Goal: Task Accomplishment & Management: Use online tool/utility

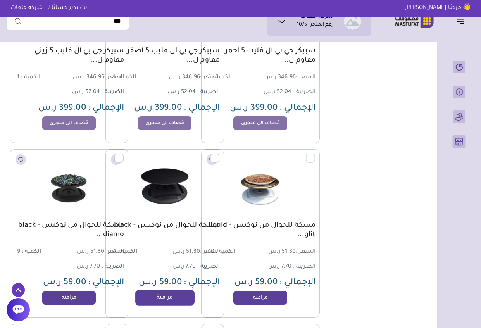
click at [170, 297] on link "مزامنة" at bounding box center [164, 298] width 59 height 16
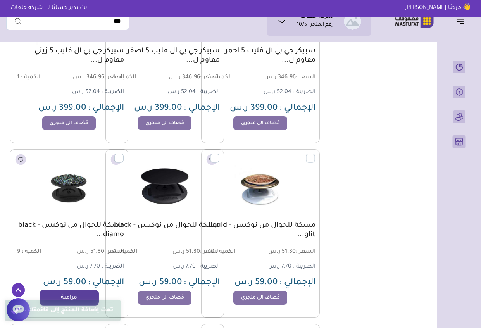
click at [72, 297] on link "مزامنة" at bounding box center [69, 298] width 59 height 16
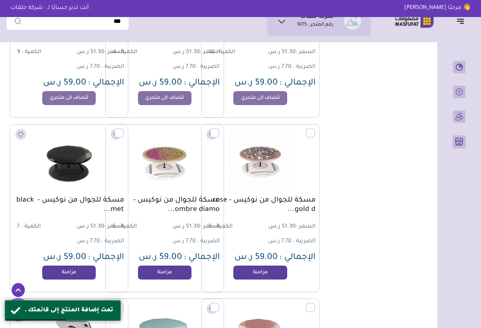
scroll to position [9414, 0]
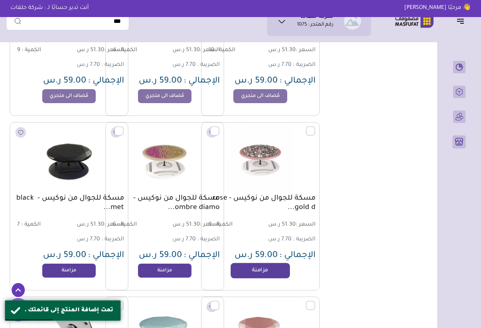
click at [267, 269] on link "مزامنة" at bounding box center [260, 271] width 59 height 16
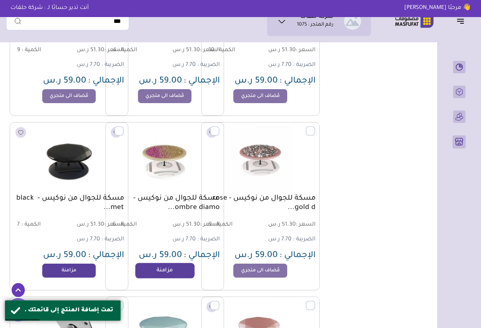
click at [147, 269] on link "مزامنة" at bounding box center [164, 271] width 59 height 16
click at [57, 268] on link "مزامنة" at bounding box center [69, 271] width 59 height 16
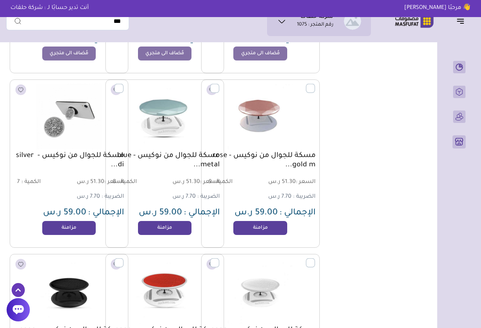
scroll to position [9647, 0]
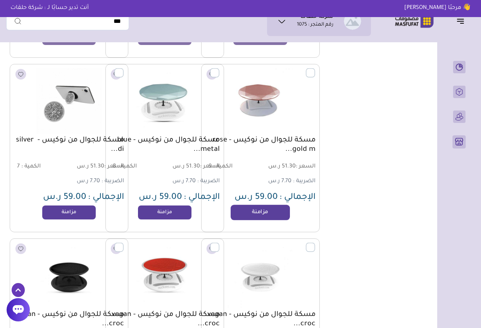
click at [258, 211] on link "مزامنة" at bounding box center [260, 213] width 59 height 16
click at [162, 209] on link "مزامنة" at bounding box center [164, 213] width 59 height 16
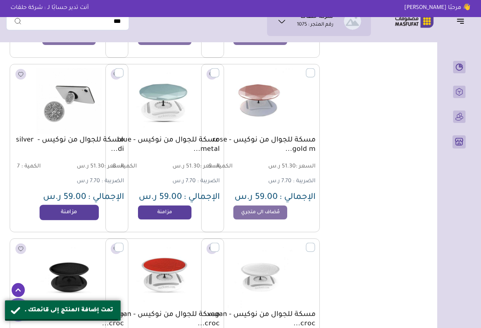
click at [64, 214] on link "مزامنة" at bounding box center [69, 213] width 59 height 16
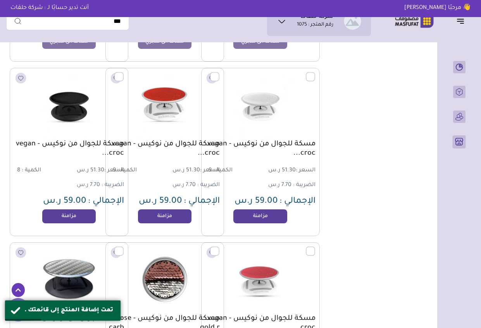
scroll to position [9833, 0]
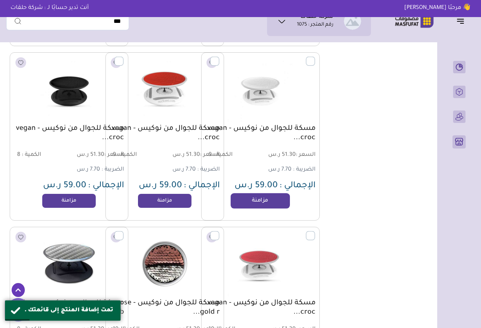
click at [280, 202] on link "مزامنة" at bounding box center [260, 201] width 59 height 16
click at [167, 201] on link "مزامنة" at bounding box center [164, 201] width 59 height 16
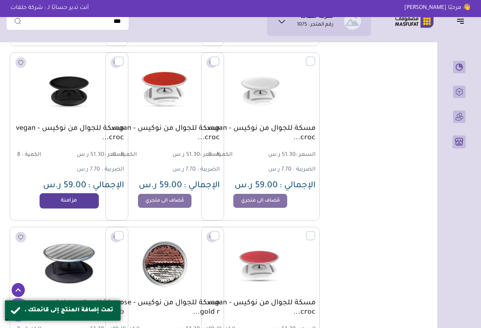
click at [77, 200] on link "مزامنة" at bounding box center [69, 201] width 59 height 16
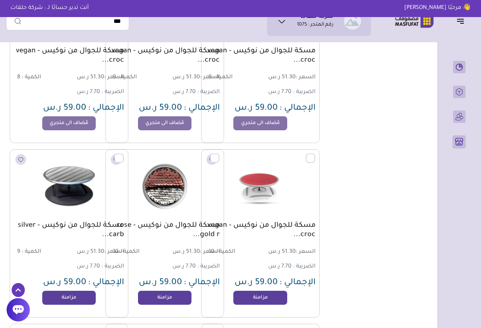
scroll to position [9926, 0]
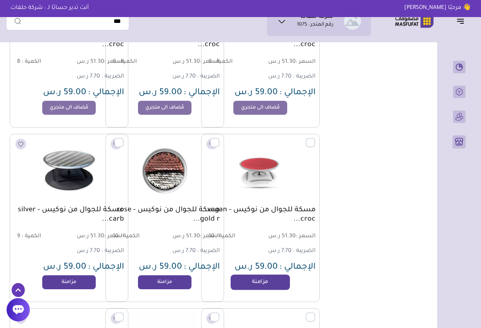
click at [262, 280] on link "مزامنة" at bounding box center [260, 282] width 59 height 16
click at [172, 284] on link "مزامنة" at bounding box center [164, 282] width 59 height 16
click at [69, 285] on link "مزامنة" at bounding box center [69, 282] width 59 height 16
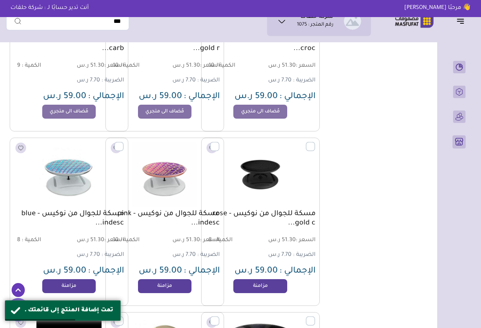
scroll to position [10112, 0]
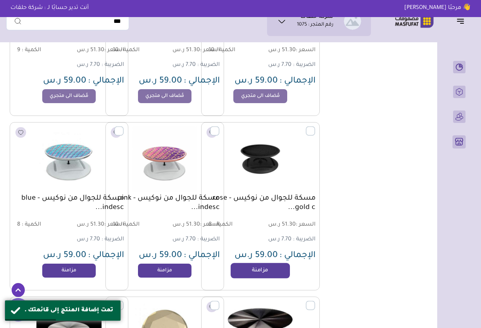
click at [277, 269] on link "مزامنة" at bounding box center [260, 271] width 59 height 16
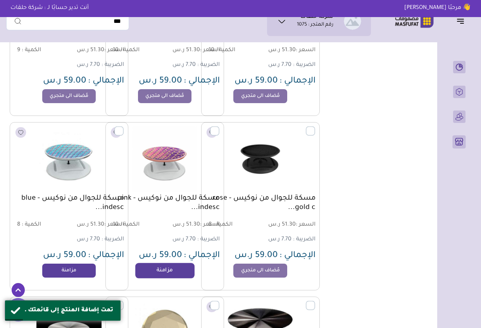
click at [151, 270] on link "مزامنة" at bounding box center [164, 271] width 59 height 16
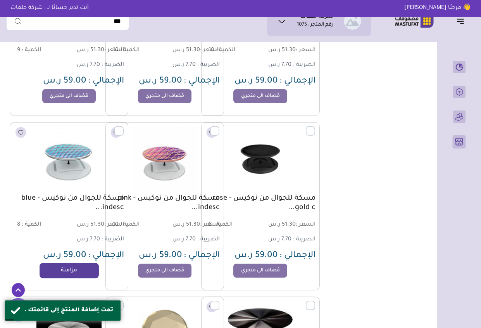
click at [80, 265] on link "مزامنة" at bounding box center [69, 271] width 59 height 16
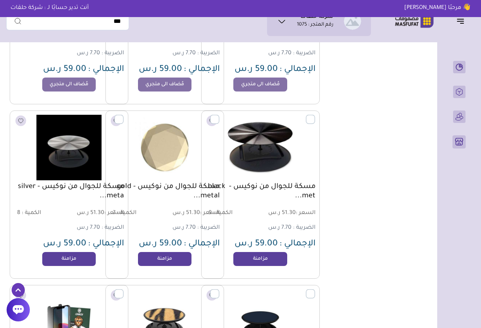
scroll to position [10313, 0]
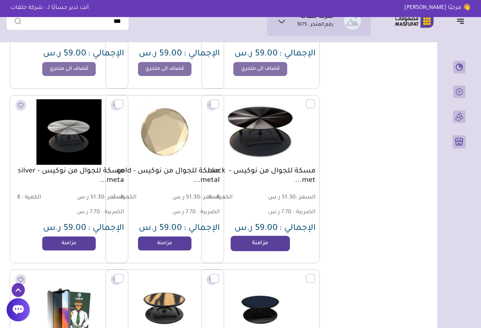
click at [252, 247] on link "مزامنة" at bounding box center [260, 244] width 59 height 16
click at [174, 242] on link "مزامنة" at bounding box center [164, 244] width 59 height 16
click at [77, 240] on link "مزامنة" at bounding box center [69, 244] width 59 height 16
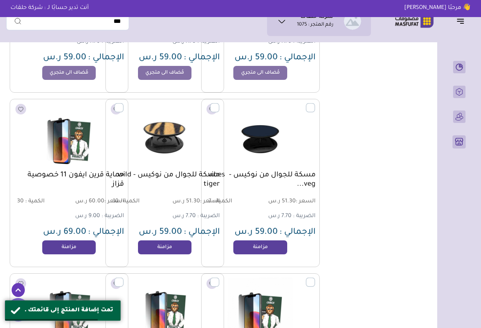
scroll to position [10499, 0]
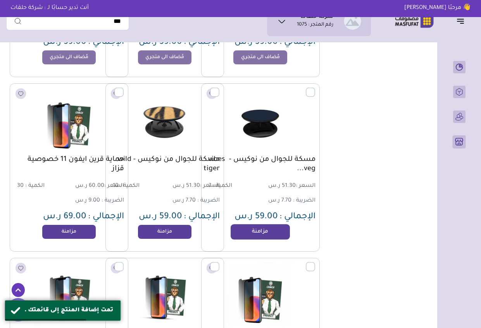
click at [250, 233] on link "مزامنة" at bounding box center [260, 232] width 59 height 16
click at [176, 233] on link "مزامنة" at bounding box center [164, 232] width 59 height 16
click at [71, 229] on link "مزامنة" at bounding box center [69, 232] width 59 height 16
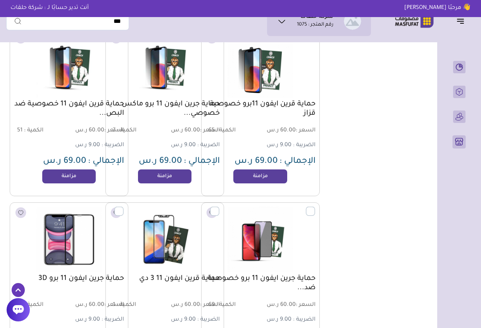
scroll to position [10732, 0]
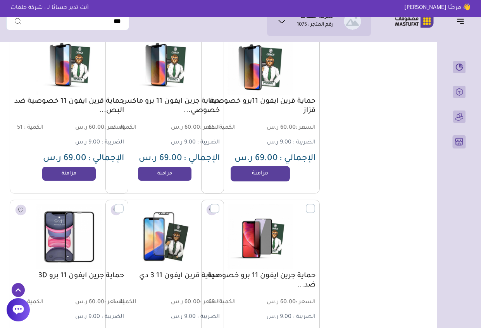
click at [252, 173] on link "مزامنة" at bounding box center [260, 174] width 59 height 16
click at [162, 174] on link "مزامنة" at bounding box center [164, 174] width 59 height 16
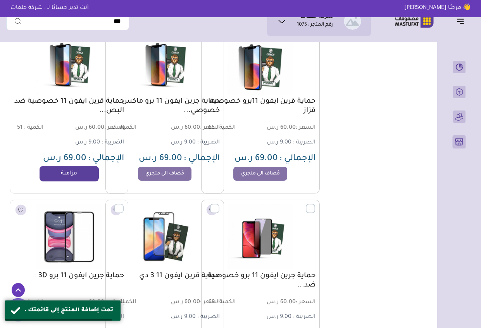
click at [74, 171] on link "مزامنة" at bounding box center [69, 174] width 59 height 16
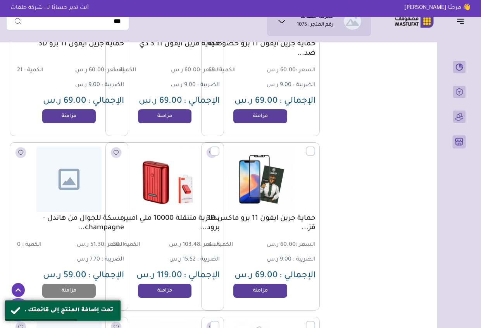
scroll to position [10965, 0]
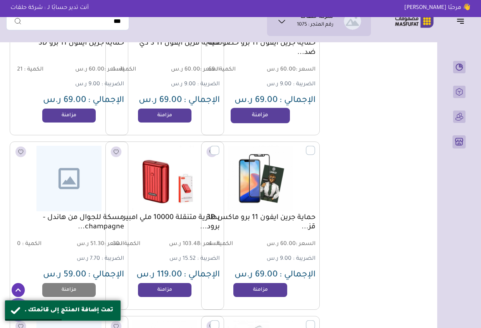
click at [268, 115] on link "مزامنة" at bounding box center [260, 116] width 59 height 16
click at [158, 114] on link "مزامنة" at bounding box center [164, 116] width 59 height 16
click at [59, 119] on link "مزامنة" at bounding box center [69, 116] width 59 height 16
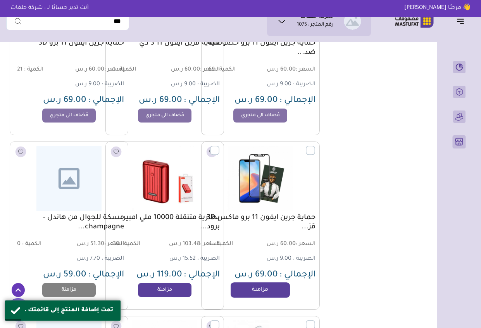
click at [271, 291] on link "مزامنة" at bounding box center [260, 290] width 59 height 16
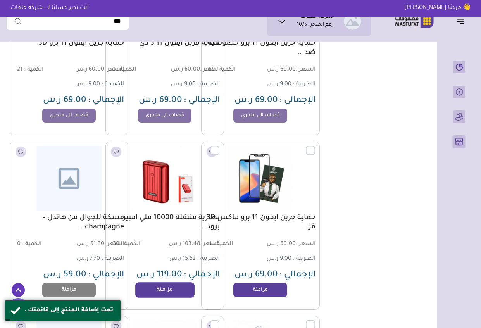
click at [165, 289] on link "مزامنة" at bounding box center [164, 290] width 59 height 16
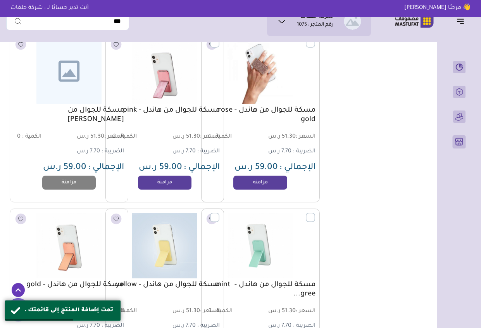
scroll to position [11259, 0]
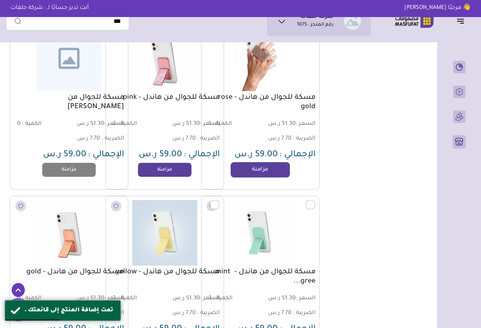
click at [269, 169] on link "مزامنة" at bounding box center [260, 170] width 59 height 16
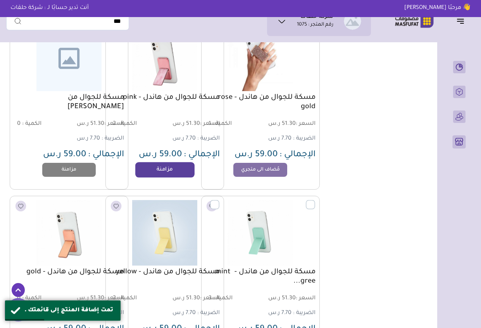
click at [152, 173] on link "مزامنة" at bounding box center [164, 170] width 59 height 16
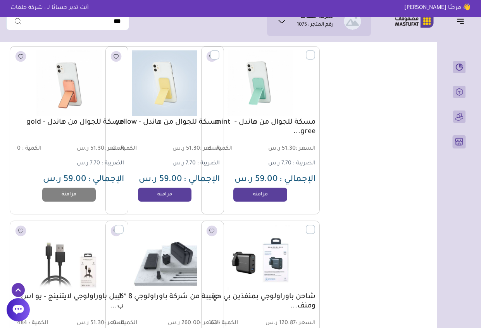
scroll to position [11414, 0]
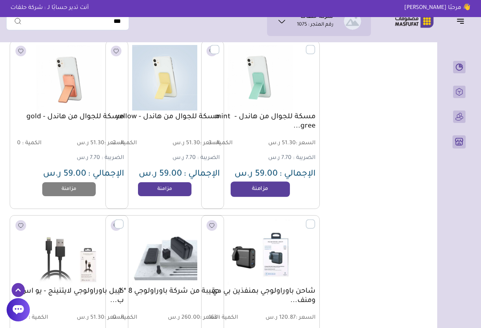
click at [271, 188] on link "مزامنة" at bounding box center [260, 189] width 59 height 16
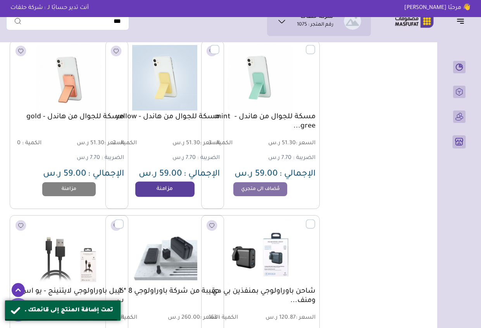
click at [166, 189] on link "مزامنة" at bounding box center [164, 189] width 59 height 16
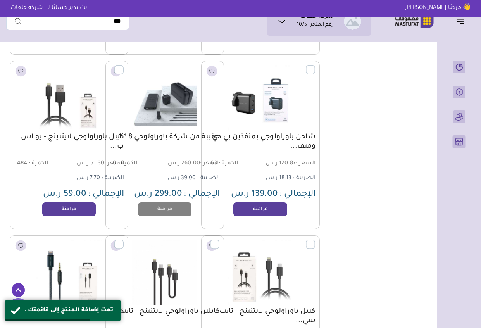
scroll to position [11569, 0]
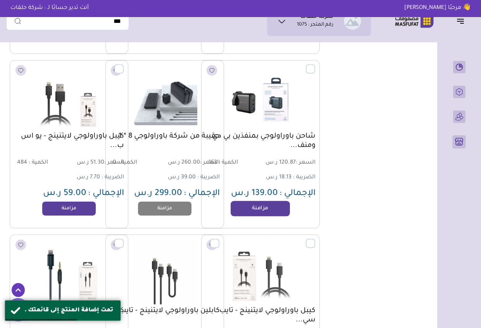
click at [272, 211] on link "مزامنة" at bounding box center [260, 209] width 59 height 16
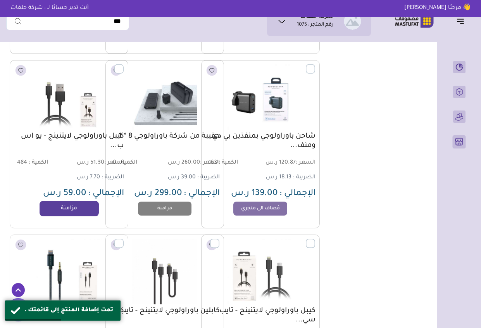
click at [79, 210] on link "مزامنة" at bounding box center [69, 209] width 59 height 16
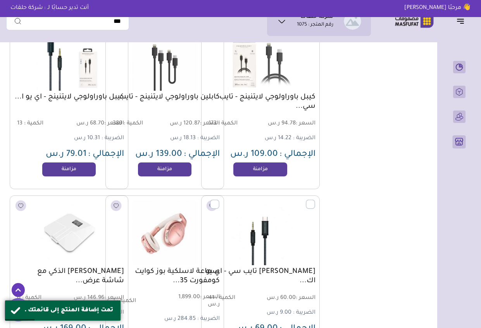
scroll to position [11786, 0]
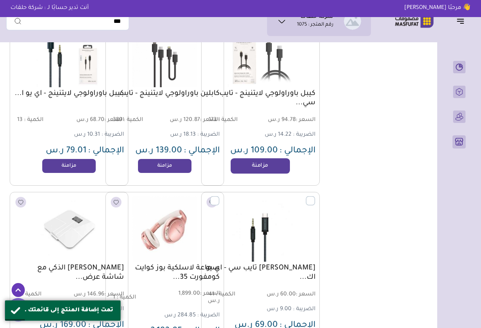
click at [272, 165] on link "مزامنة" at bounding box center [260, 166] width 59 height 16
click at [174, 167] on link "مزامنة" at bounding box center [164, 166] width 59 height 16
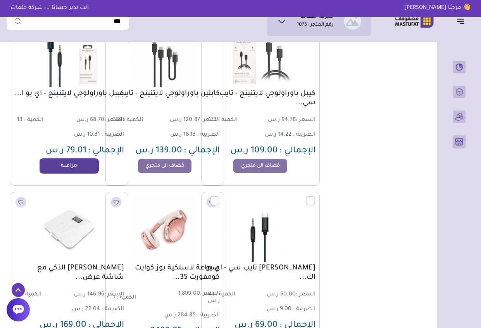
click at [62, 159] on link "مزامنة" at bounding box center [69, 166] width 59 height 16
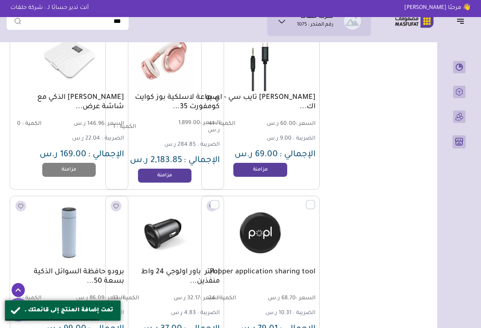
scroll to position [11972, 0]
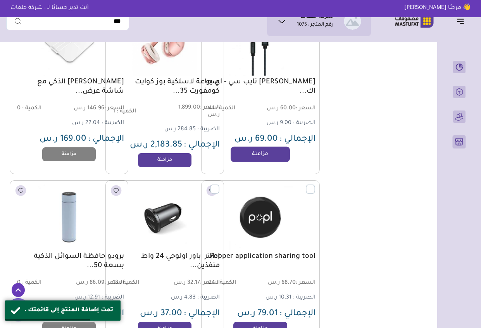
click at [271, 150] on link "مزامنة" at bounding box center [260, 155] width 59 height 16
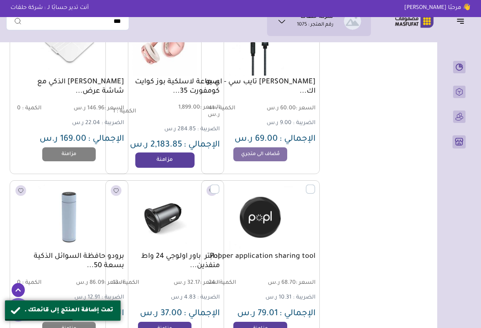
click at [177, 163] on link "مزامنة" at bounding box center [164, 160] width 59 height 16
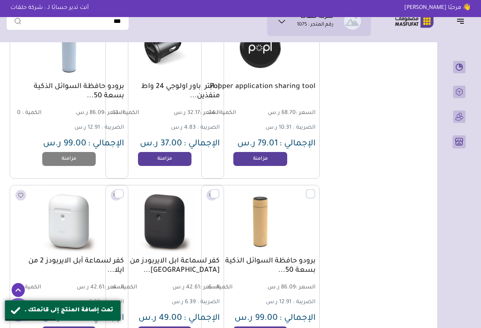
scroll to position [12143, 0]
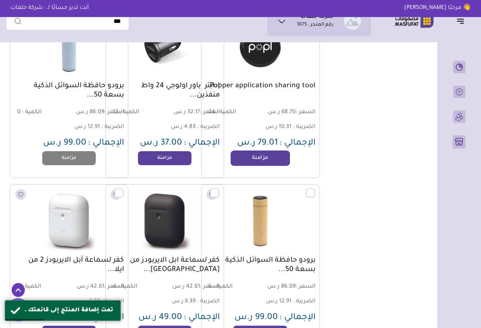
click at [281, 157] on link "مزامنة" at bounding box center [260, 158] width 59 height 16
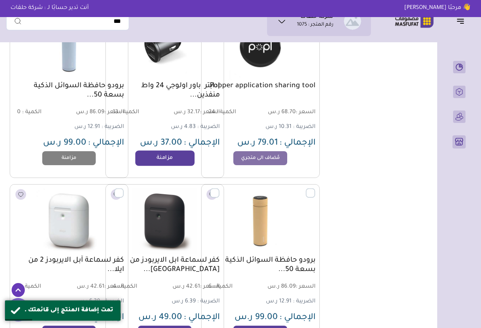
click at [151, 160] on link "مزامنة" at bounding box center [164, 158] width 59 height 16
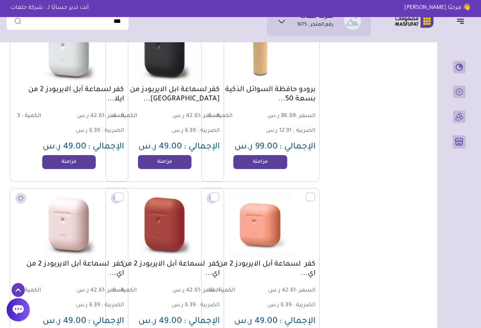
scroll to position [12329, 0]
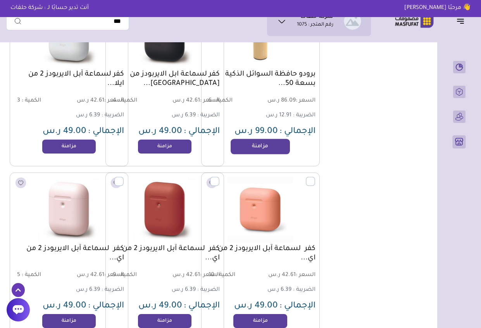
click at [268, 141] on link "مزامنة" at bounding box center [260, 147] width 59 height 16
click at [158, 144] on link "مزامنة" at bounding box center [164, 147] width 59 height 16
click at [264, 153] on link "مزامنة" at bounding box center [260, 147] width 59 height 16
click at [66, 148] on link "مزامنة" at bounding box center [69, 147] width 59 height 16
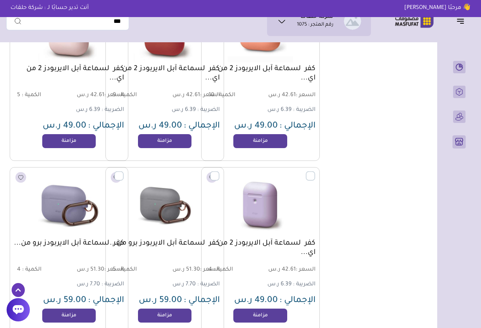
scroll to position [12515, 0]
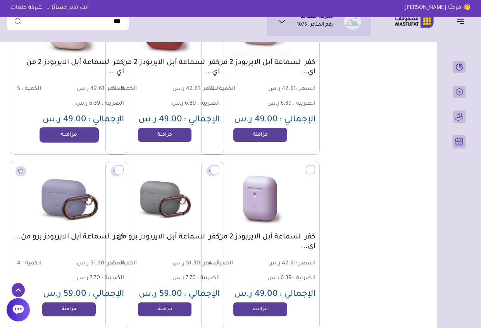
click at [64, 134] on link "مزامنة" at bounding box center [69, 135] width 59 height 16
click at [173, 130] on link "مزامنة" at bounding box center [164, 135] width 59 height 16
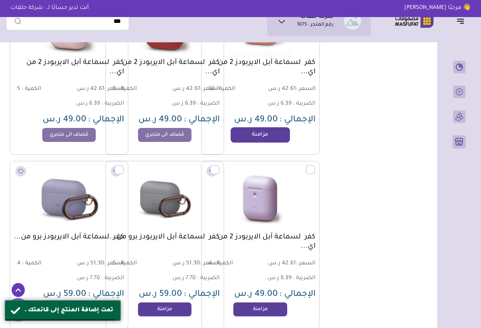
click at [270, 139] on link "مزامنة" at bounding box center [260, 135] width 59 height 16
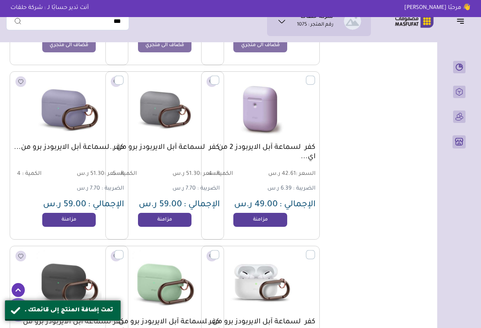
scroll to position [12670, 0]
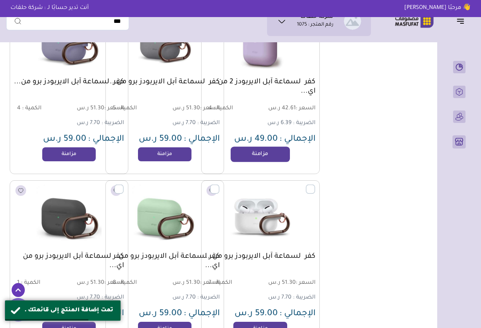
click at [266, 153] on link "مزامنة" at bounding box center [260, 155] width 59 height 16
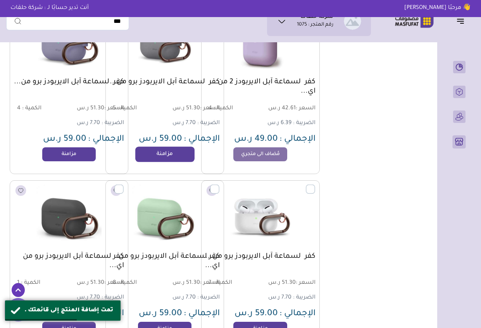
click at [174, 152] on link "مزامنة" at bounding box center [164, 155] width 59 height 16
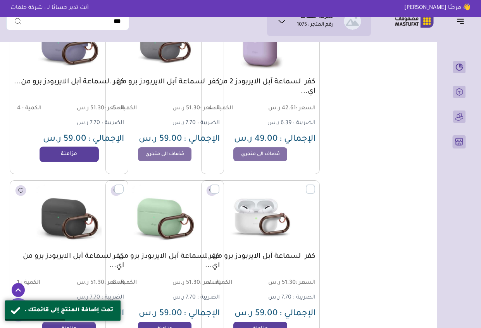
click at [63, 151] on link "مزامنة" at bounding box center [69, 155] width 59 height 16
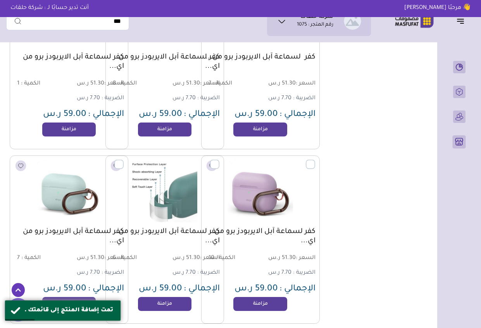
scroll to position [12872, 0]
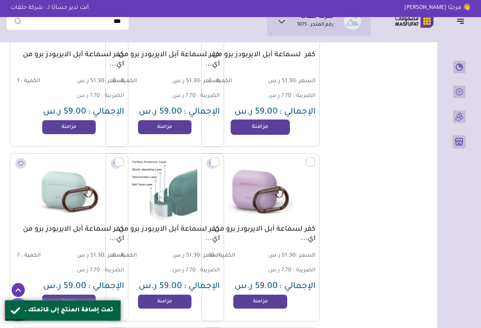
click at [263, 127] on link "مزامنة" at bounding box center [260, 127] width 59 height 16
click at [175, 127] on link "مزامنة" at bounding box center [164, 127] width 59 height 16
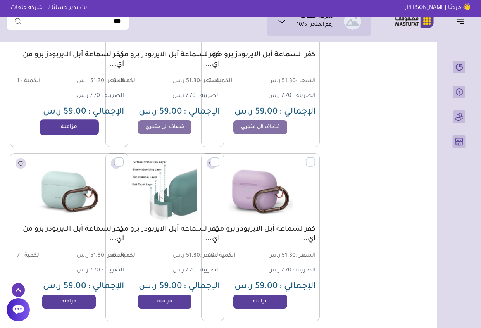
click at [68, 122] on link "مزامنة" at bounding box center [69, 127] width 59 height 16
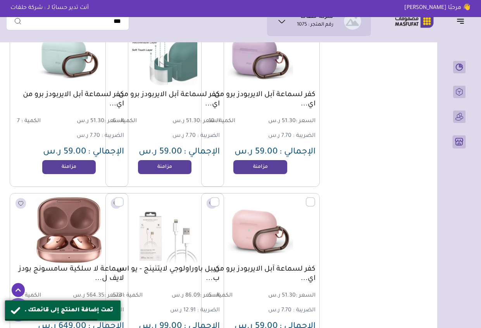
scroll to position [13042, 0]
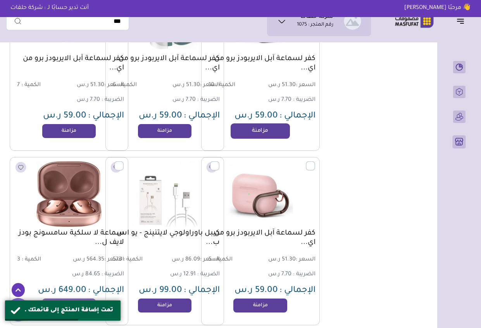
click at [266, 132] on link "مزامنة" at bounding box center [260, 131] width 59 height 16
click at [165, 126] on link "مزامنة" at bounding box center [164, 131] width 59 height 16
click at [71, 127] on link "مزامنة" at bounding box center [69, 131] width 59 height 16
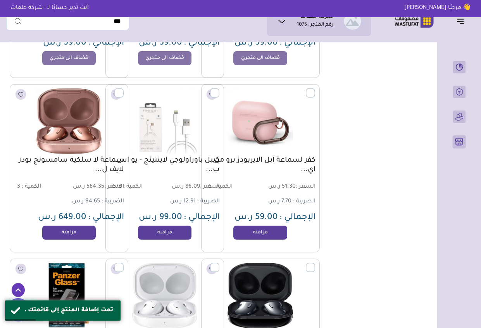
scroll to position [13151, 0]
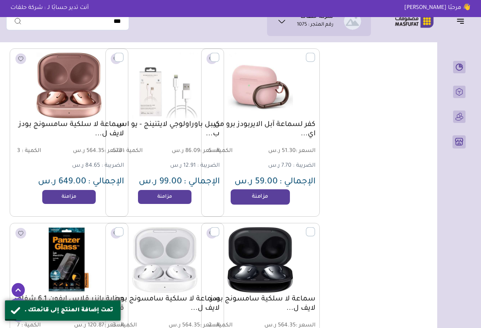
click at [276, 198] on link "مزامنة" at bounding box center [260, 197] width 59 height 16
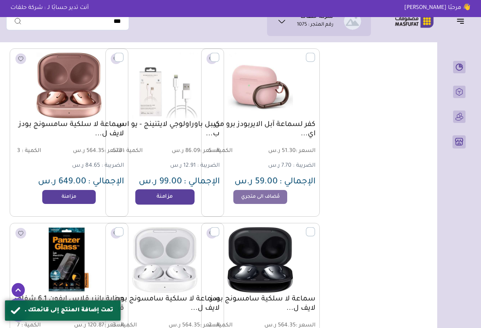
click at [157, 195] on link "مزامنة" at bounding box center [164, 197] width 59 height 16
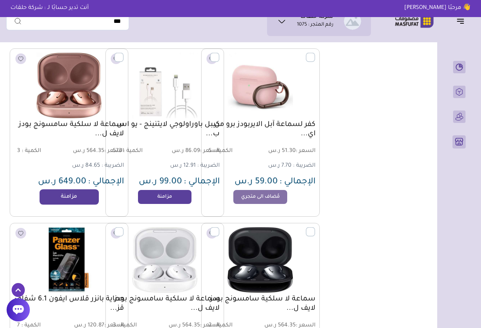
click at [70, 193] on link "مزامنة" at bounding box center [69, 197] width 59 height 16
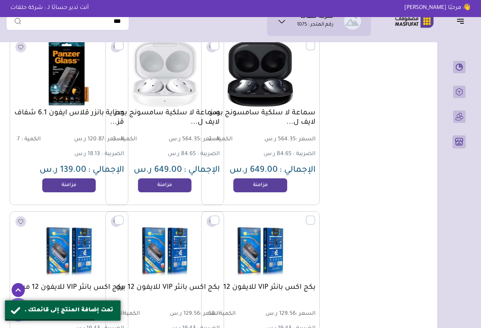
scroll to position [13352, 0]
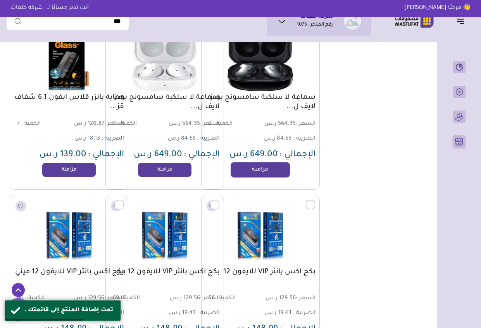
click at [265, 173] on link "مزامنة" at bounding box center [260, 170] width 59 height 16
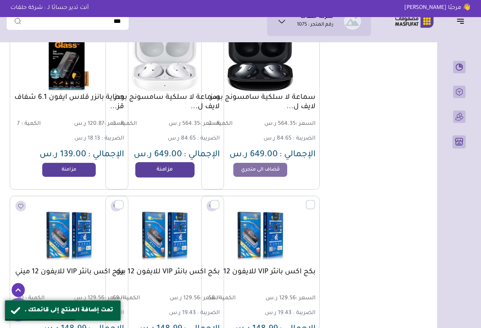
click at [164, 168] on link "مزامنة" at bounding box center [164, 170] width 59 height 16
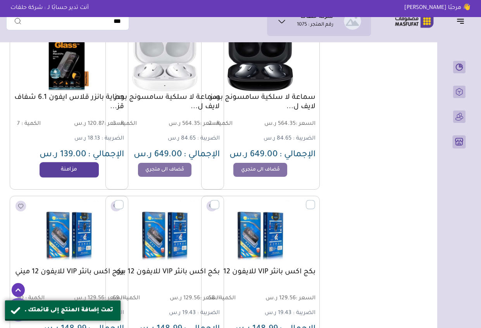
click at [74, 168] on link "مزامنة" at bounding box center [69, 170] width 59 height 16
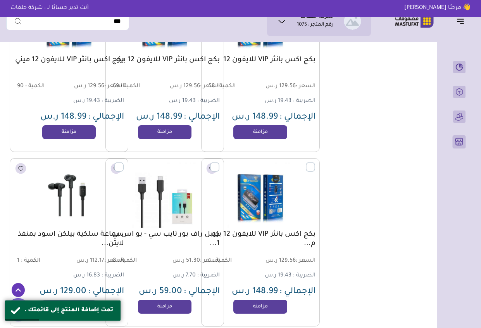
scroll to position [13569, 0]
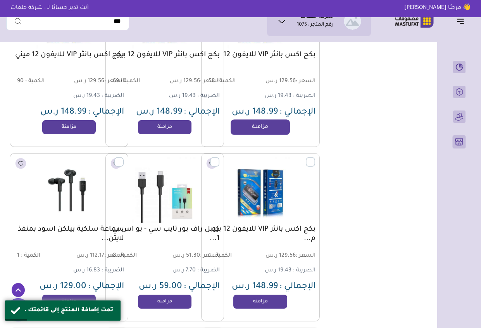
click at [265, 129] on link "مزامنة" at bounding box center [260, 127] width 59 height 16
click at [173, 126] on link "مزامنة" at bounding box center [164, 127] width 59 height 16
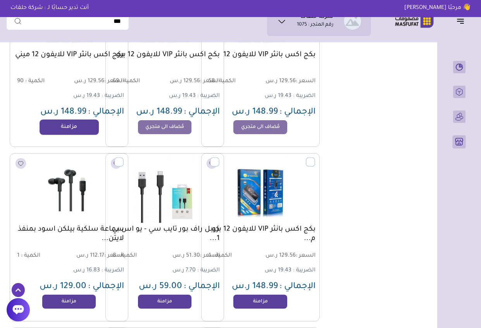
click at [65, 128] on link "مزامنة" at bounding box center [69, 127] width 59 height 16
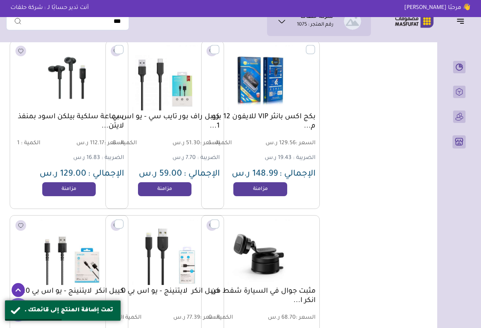
scroll to position [13693, 0]
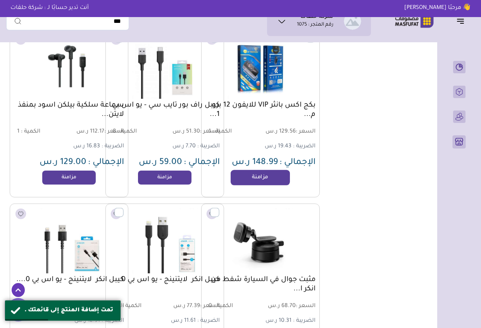
click at [252, 174] on link "مزامنة" at bounding box center [260, 178] width 59 height 16
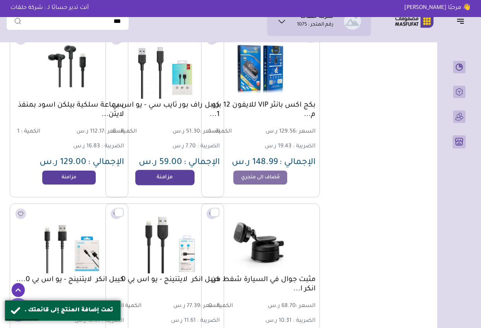
click at [176, 175] on link "مزامنة" at bounding box center [164, 178] width 59 height 16
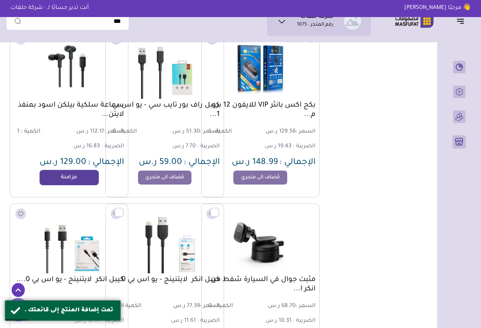
click at [62, 173] on link "مزامنة" at bounding box center [69, 178] width 59 height 16
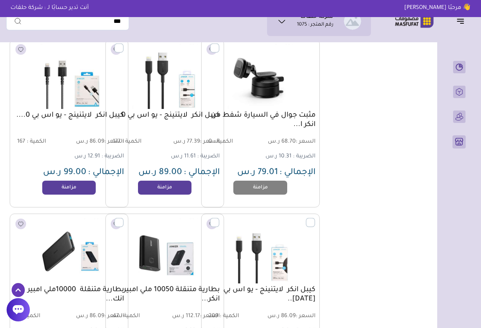
scroll to position [13864, 0]
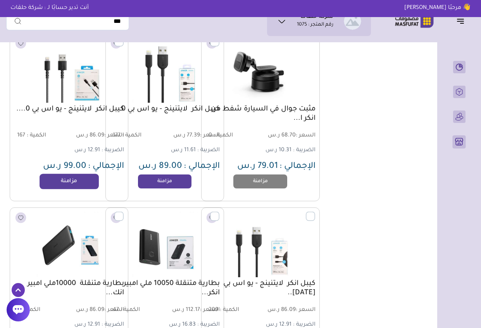
click at [71, 180] on link "مزامنة" at bounding box center [69, 182] width 59 height 16
click at [157, 183] on link "مزامنة" at bounding box center [164, 182] width 59 height 16
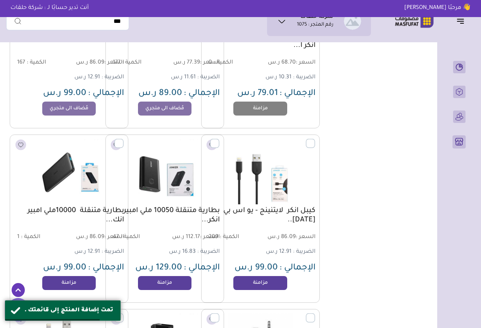
scroll to position [14003, 0]
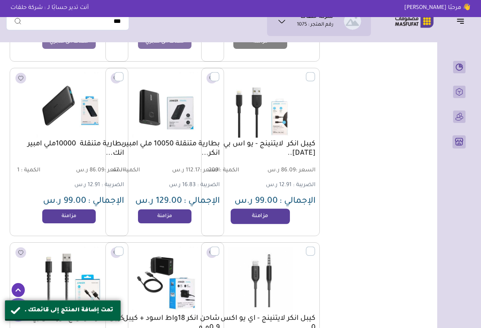
click at [249, 216] on link "مزامنة" at bounding box center [260, 217] width 59 height 16
click at [160, 219] on link "مزامنة" at bounding box center [164, 217] width 59 height 16
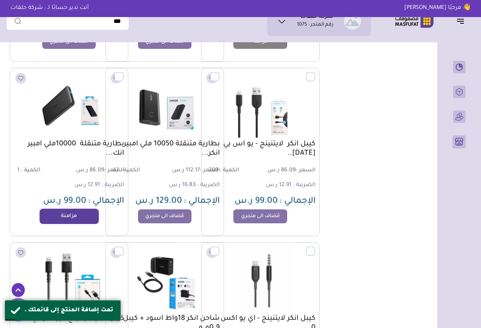
click at [67, 217] on link "مزامنة" at bounding box center [69, 217] width 59 height 16
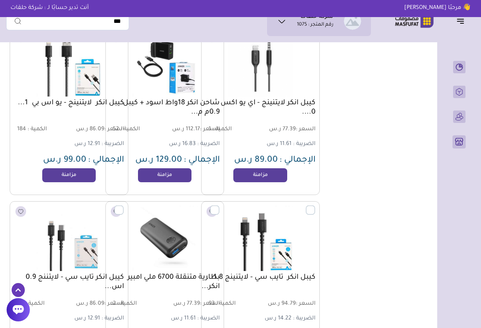
scroll to position [14221, 0]
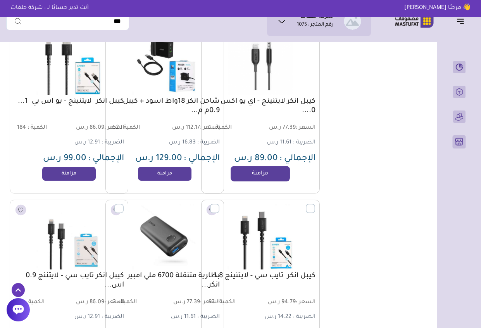
click at [242, 173] on link "مزامنة" at bounding box center [260, 174] width 59 height 16
click at [167, 172] on link "مزامنة" at bounding box center [164, 174] width 59 height 16
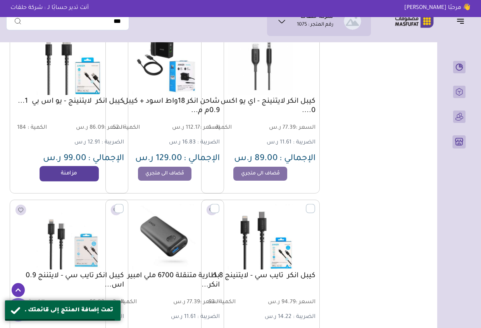
click at [81, 171] on link "مزامنة" at bounding box center [69, 174] width 59 height 16
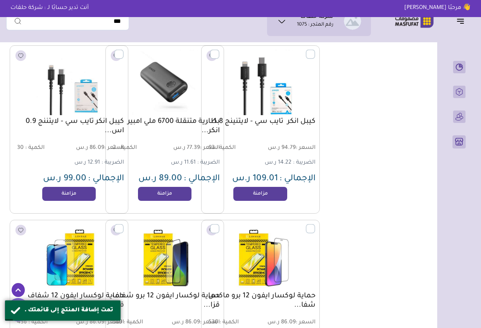
scroll to position [14376, 0]
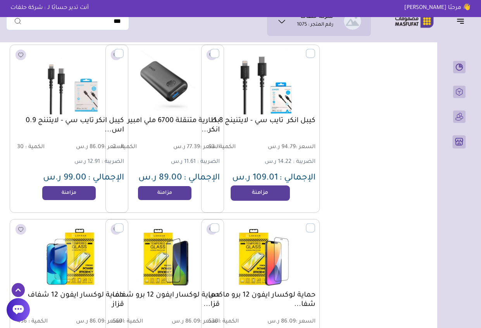
click at [254, 195] on link "مزامنة" at bounding box center [260, 193] width 59 height 16
click at [154, 195] on link "مزامنة" at bounding box center [164, 193] width 59 height 16
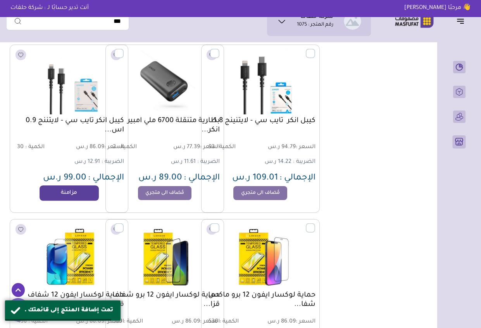
click at [78, 188] on link "مزامنة" at bounding box center [69, 193] width 59 height 16
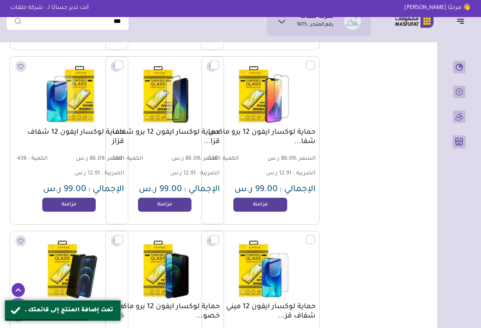
scroll to position [14562, 0]
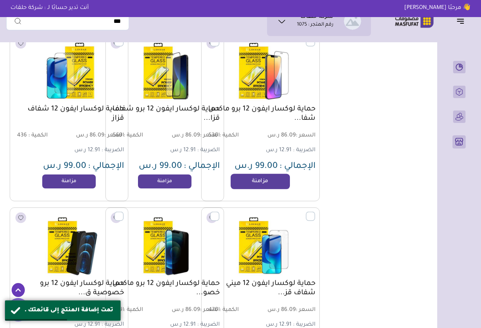
click at [258, 178] on link "مزامنة" at bounding box center [260, 182] width 59 height 16
click at [177, 179] on link "مزامنة" at bounding box center [164, 182] width 59 height 16
click at [71, 182] on link "مزامنة" at bounding box center [69, 182] width 59 height 16
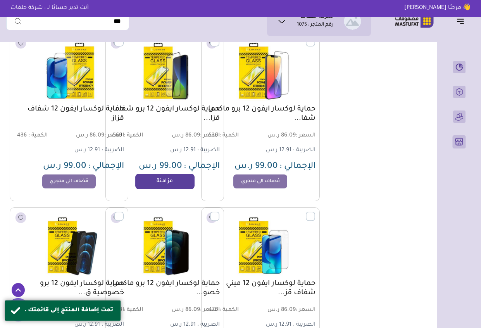
click at [163, 183] on link "مزامنة" at bounding box center [164, 182] width 59 height 16
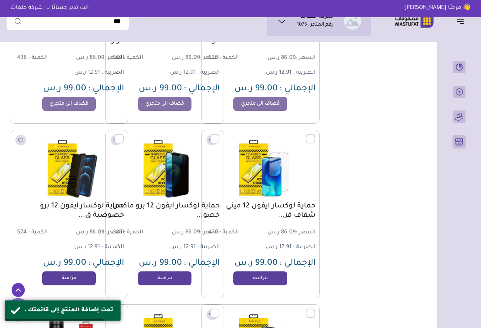
scroll to position [14655, 0]
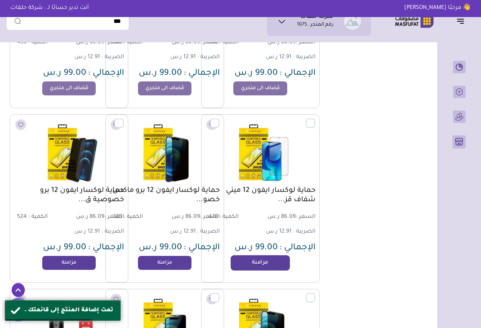
click at [276, 260] on link "مزامنة" at bounding box center [260, 263] width 59 height 16
click at [168, 263] on link "مزامنة" at bounding box center [164, 263] width 59 height 16
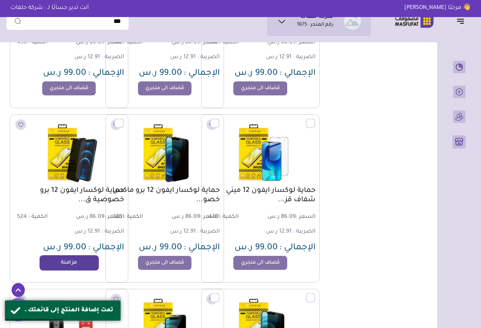
click at [58, 262] on link "مزامنة" at bounding box center [69, 263] width 59 height 16
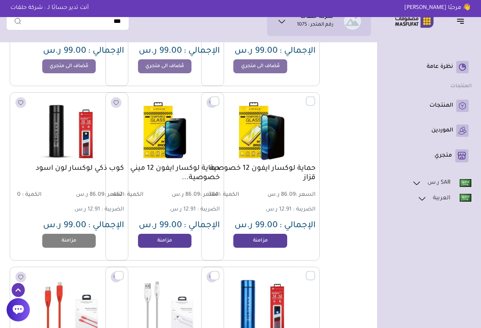
scroll to position [14856, 0]
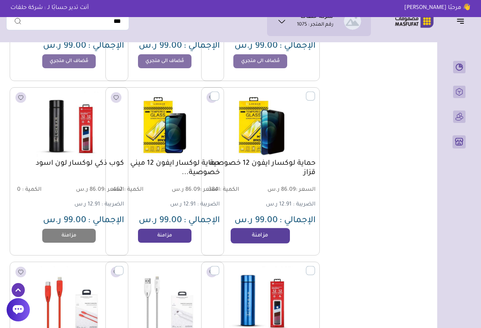
click at [251, 235] on link "مزامنة" at bounding box center [260, 236] width 59 height 16
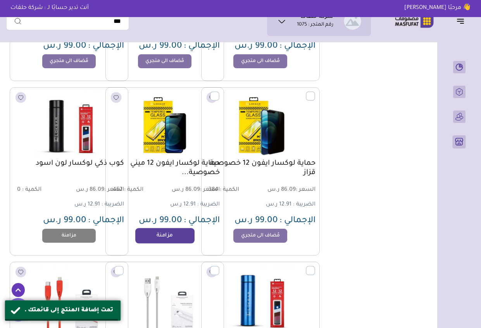
click at [164, 234] on link "مزامنة" at bounding box center [164, 236] width 59 height 16
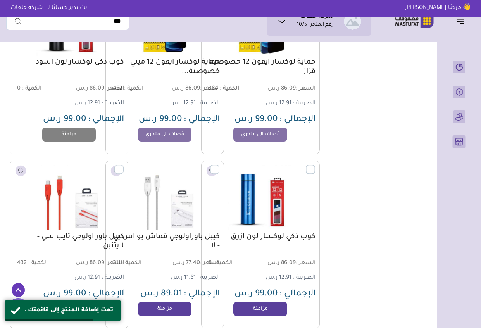
scroll to position [14996, 0]
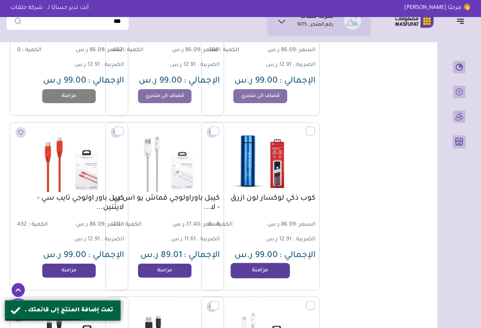
click at [266, 267] on link "مزامنة" at bounding box center [260, 271] width 59 height 16
click at [155, 260] on span "89.01 ر.س" at bounding box center [161, 255] width 42 height 9
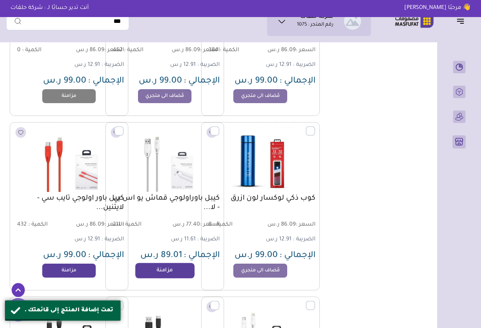
click at [158, 267] on link "مزامنة" at bounding box center [164, 271] width 59 height 16
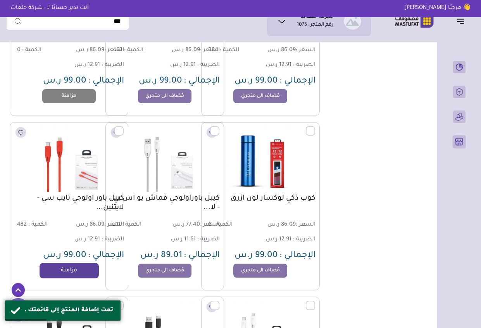
click at [70, 265] on link "مزامنة" at bounding box center [69, 271] width 59 height 16
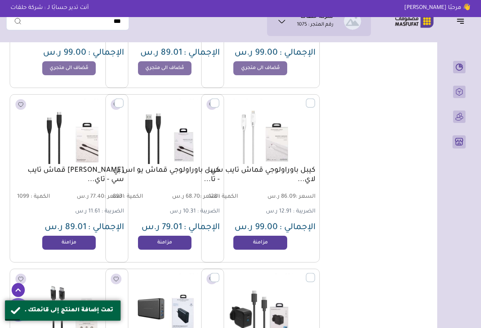
scroll to position [15213, 0]
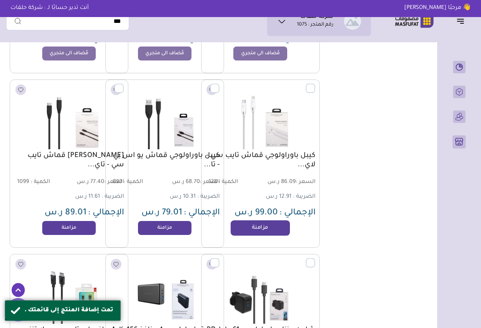
click at [263, 229] on link "مزامنة" at bounding box center [260, 228] width 59 height 16
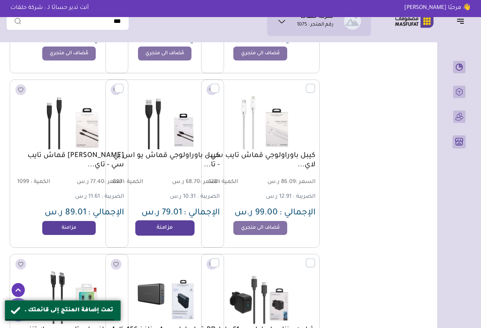
click at [168, 222] on link "مزامنة" at bounding box center [164, 228] width 59 height 16
click at [57, 229] on link "مزامنة" at bounding box center [69, 228] width 59 height 16
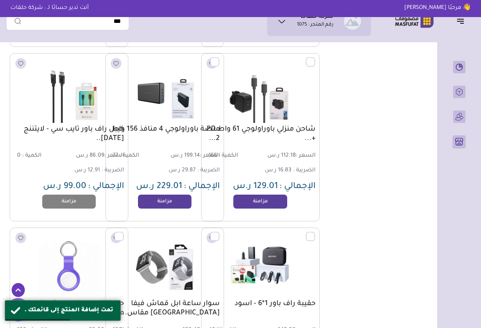
scroll to position [15414, 0]
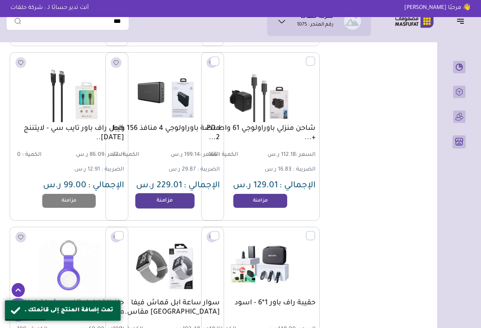
click at [162, 200] on link "مزامنة" at bounding box center [164, 201] width 59 height 16
click at [264, 204] on link "مزامنة" at bounding box center [260, 201] width 59 height 16
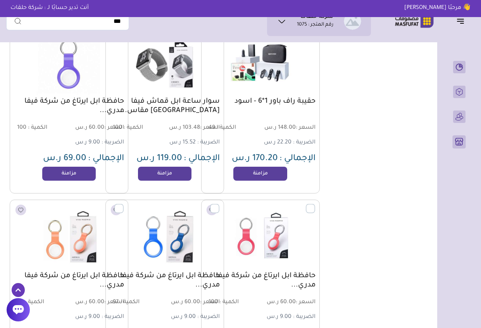
scroll to position [15631, 0]
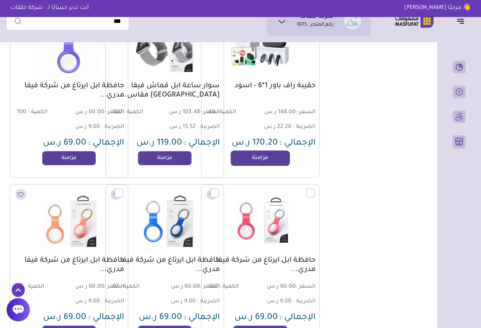
click at [239, 154] on link "مزامنة" at bounding box center [260, 158] width 59 height 16
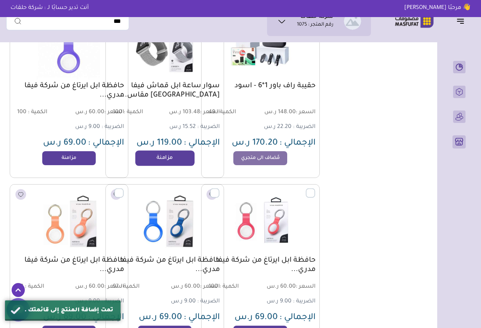
click at [174, 160] on link "مزامنة" at bounding box center [164, 158] width 59 height 16
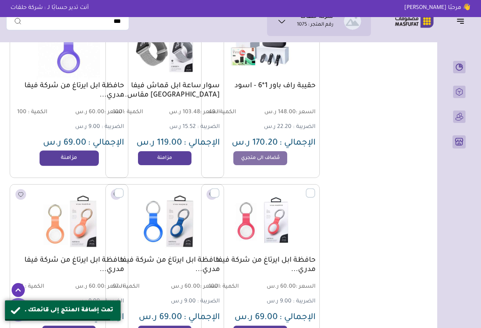
click at [67, 153] on link "مزامنة" at bounding box center [69, 158] width 59 height 16
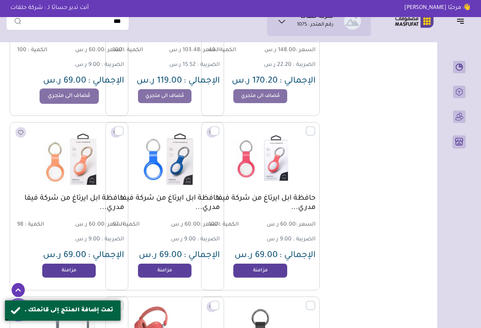
scroll to position [15709, 0]
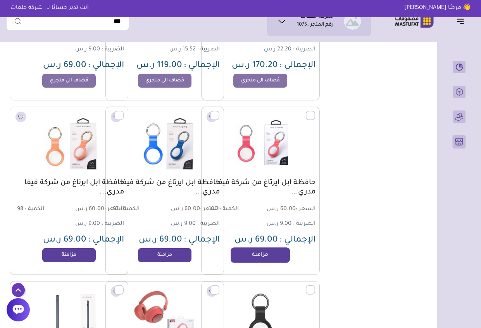
click at [260, 253] on link "مزامنة" at bounding box center [260, 255] width 59 height 16
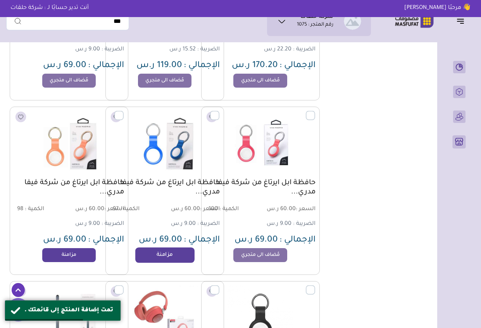
click at [172, 257] on link "مزامنة" at bounding box center [164, 255] width 59 height 16
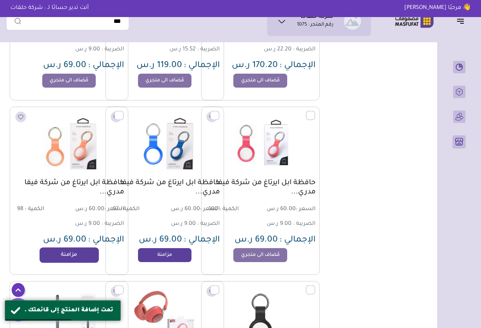
click at [66, 258] on link "مزامنة" at bounding box center [69, 255] width 59 height 16
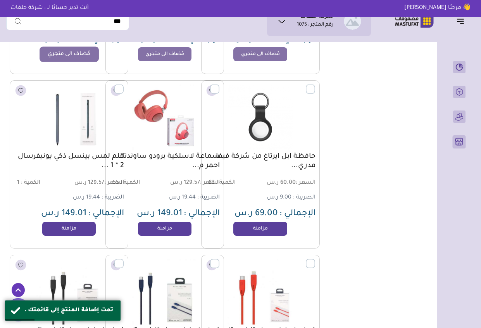
scroll to position [15910, 0]
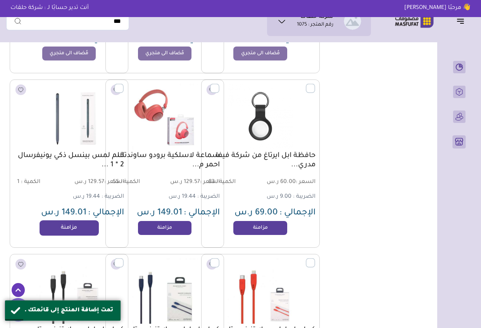
click at [75, 227] on link "مزامنة" at bounding box center [69, 228] width 59 height 16
click at [177, 230] on link "مزامنة" at bounding box center [164, 228] width 59 height 16
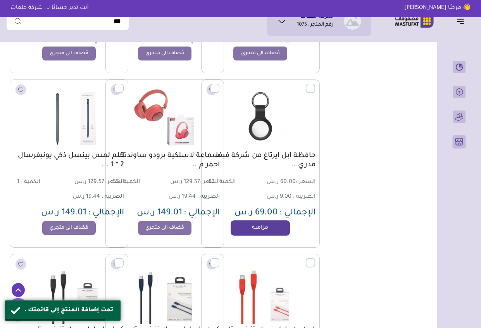
click at [243, 226] on link "مزامنة" at bounding box center [260, 228] width 59 height 16
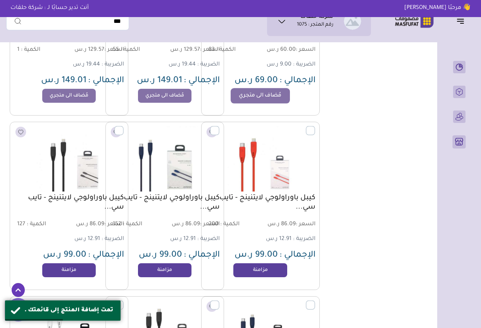
scroll to position [16081, 0]
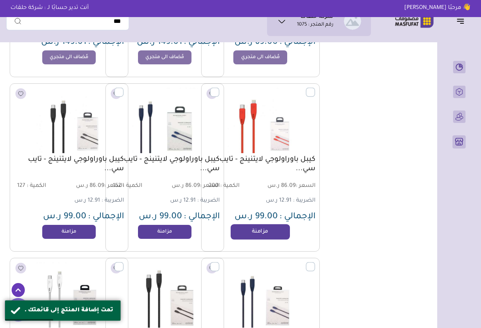
click at [248, 231] on link "مزامنة" at bounding box center [260, 232] width 59 height 16
click at [162, 233] on link "مزامنة" at bounding box center [164, 232] width 59 height 16
click at [82, 233] on link "مزامنة" at bounding box center [69, 232] width 59 height 16
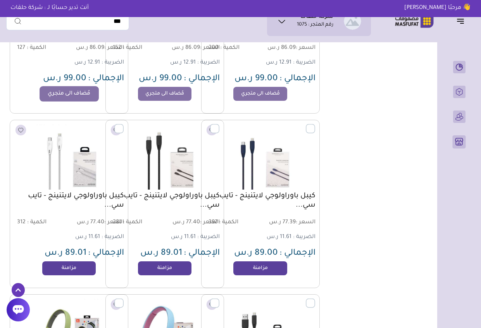
scroll to position [16267, 0]
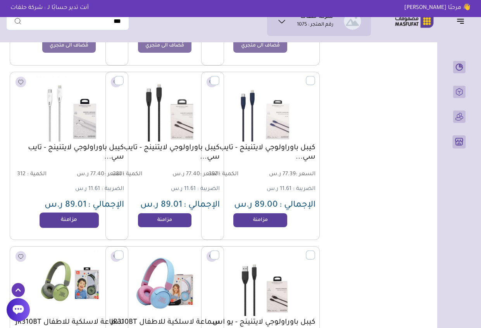
click at [81, 224] on link "مزامنة" at bounding box center [69, 220] width 59 height 16
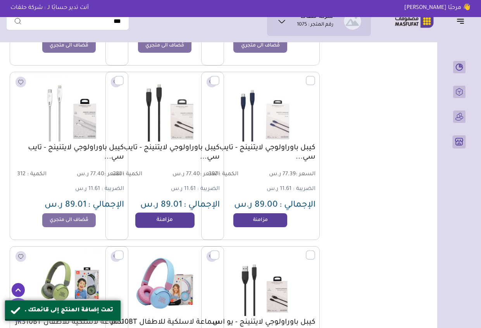
click at [171, 218] on link "مزامنة" at bounding box center [164, 220] width 59 height 16
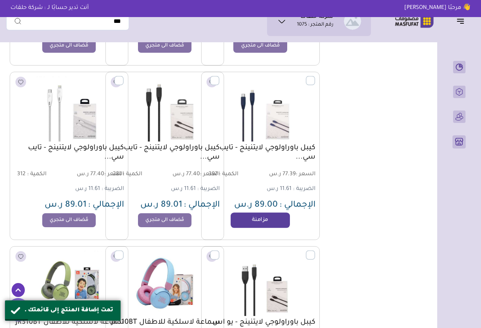
click at [257, 218] on link "مزامنة" at bounding box center [260, 220] width 59 height 16
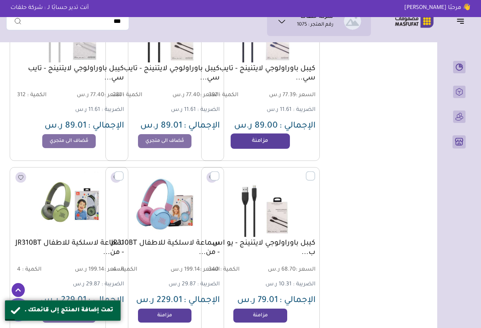
scroll to position [16391, 0]
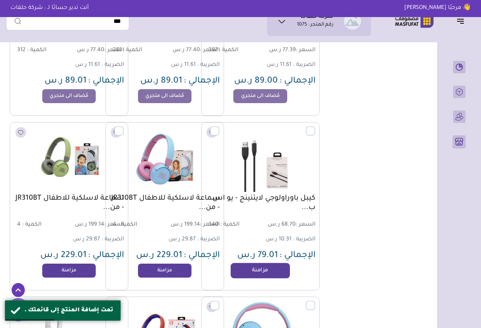
click at [268, 269] on link "مزامنة" at bounding box center [260, 271] width 59 height 16
click at [176, 271] on link "مزامنة" at bounding box center [164, 271] width 59 height 16
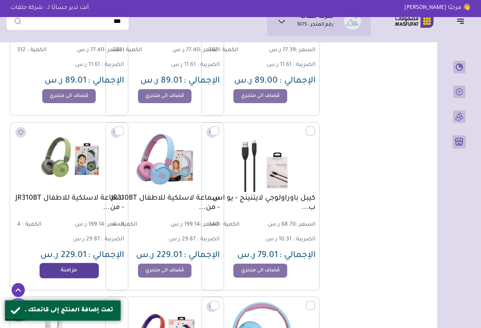
click at [70, 275] on link "مزامنة" at bounding box center [69, 271] width 59 height 16
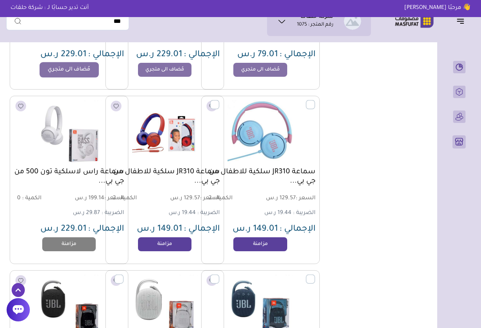
scroll to position [16593, 0]
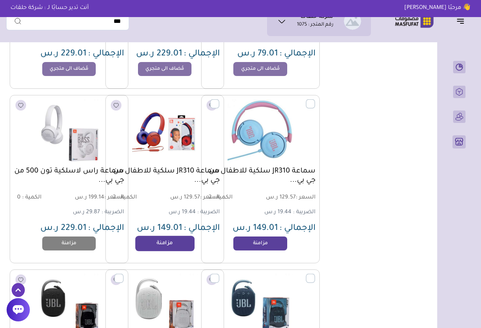
click at [172, 240] on link "مزامنة" at bounding box center [164, 244] width 59 height 16
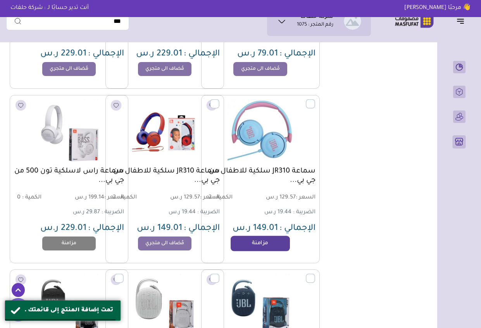
click at [275, 238] on link "مزامنة" at bounding box center [260, 244] width 59 height 16
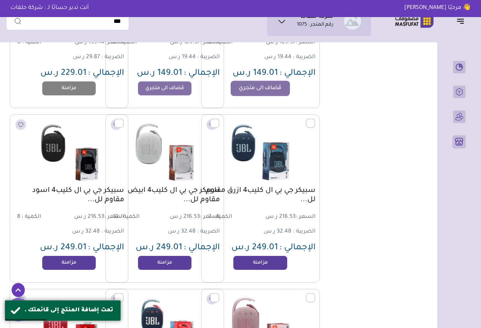
scroll to position [16763, 0]
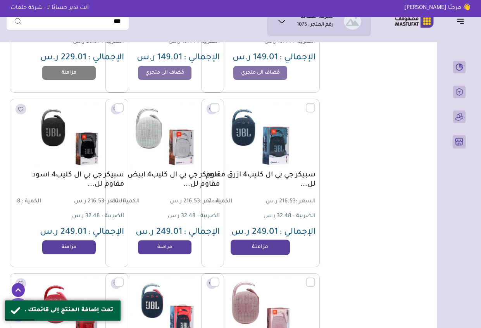
click at [259, 249] on link "مزامنة" at bounding box center [260, 248] width 59 height 16
click at [181, 248] on link "مزامنة" at bounding box center [164, 248] width 59 height 16
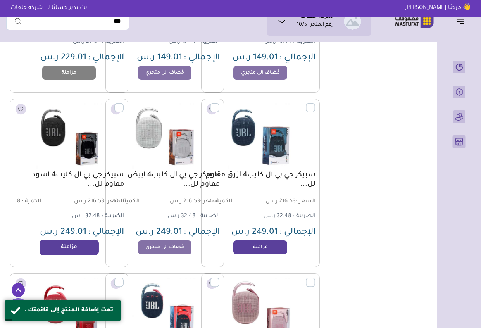
click at [70, 246] on link "مزامنة" at bounding box center [69, 248] width 59 height 16
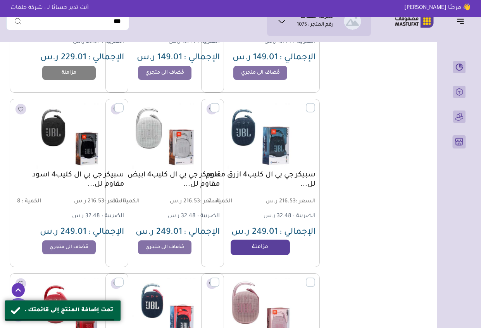
click at [266, 248] on link "مزامنة" at bounding box center [260, 248] width 59 height 16
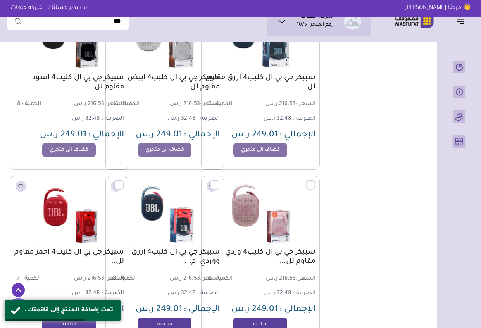
scroll to position [16949, 0]
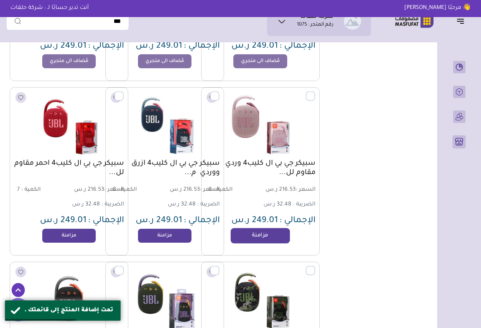
click at [273, 235] on link "مزامنة" at bounding box center [260, 236] width 59 height 16
click at [174, 231] on link "مزامنة" at bounding box center [164, 236] width 59 height 16
click at [67, 236] on link "مزامنة" at bounding box center [69, 236] width 59 height 16
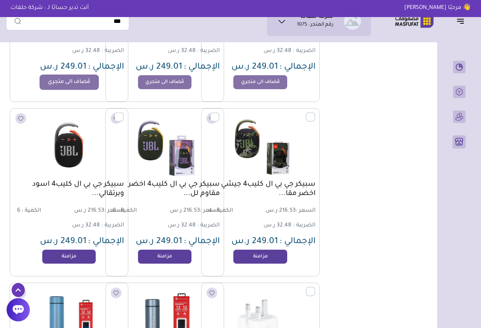
scroll to position [17135, 0]
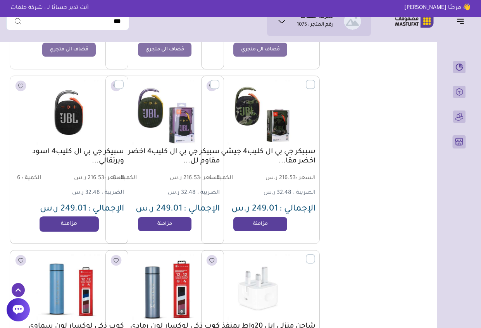
click at [64, 225] on link "مزامنة" at bounding box center [69, 224] width 59 height 16
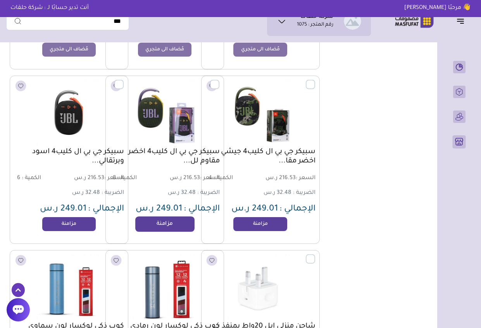
click at [154, 223] on link "مزامنة" at bounding box center [164, 224] width 59 height 16
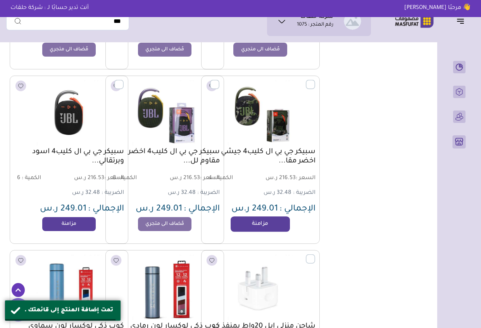
click at [268, 224] on link "مزامنة" at bounding box center [260, 224] width 59 height 16
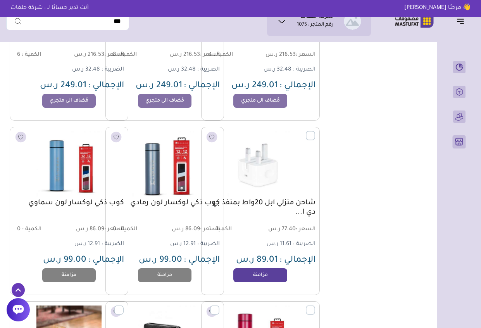
scroll to position [17259, 0]
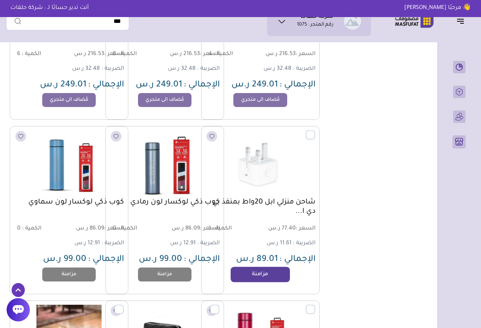
click at [269, 270] on link "مزامنة" at bounding box center [260, 275] width 59 height 16
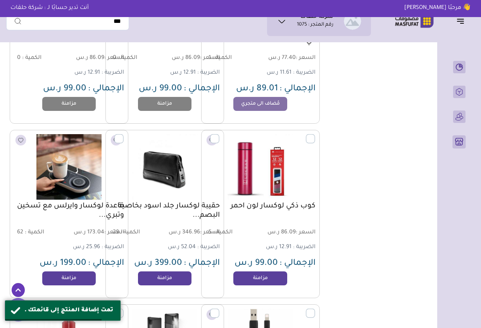
scroll to position [17445, 0]
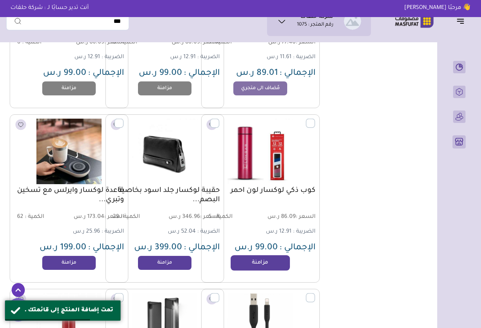
click at [265, 259] on link "مزامنة" at bounding box center [260, 263] width 59 height 16
click at [165, 260] on link "مزامنة" at bounding box center [164, 263] width 59 height 16
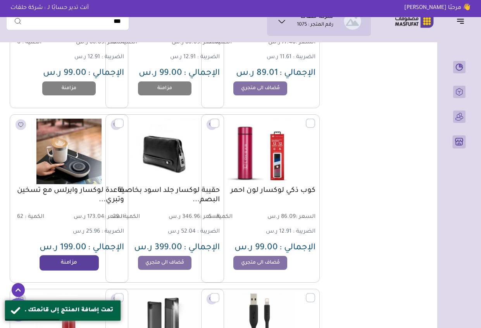
click at [75, 267] on link "مزامنة" at bounding box center [69, 263] width 59 height 16
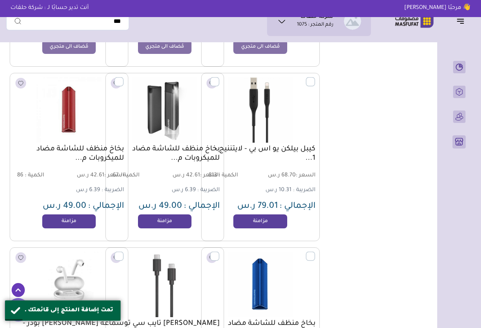
scroll to position [17662, 0]
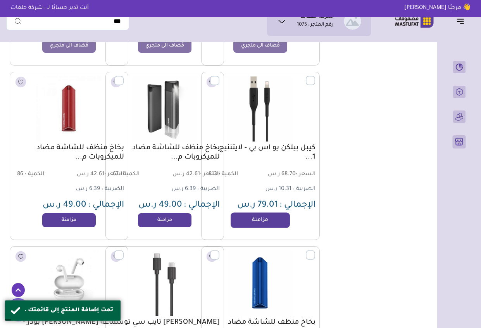
click at [274, 221] on link "مزامنة" at bounding box center [260, 220] width 59 height 16
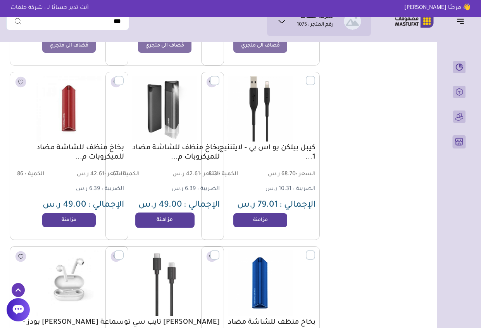
click at [169, 217] on link "مزامنة" at bounding box center [164, 220] width 59 height 16
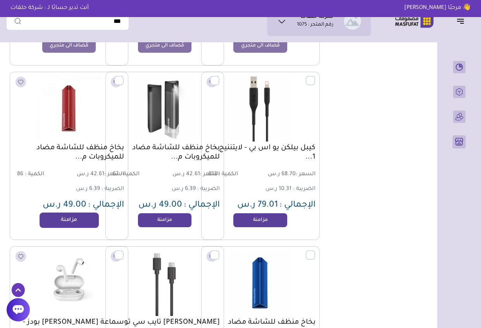
click at [58, 221] on link "مزامنة" at bounding box center [69, 220] width 59 height 16
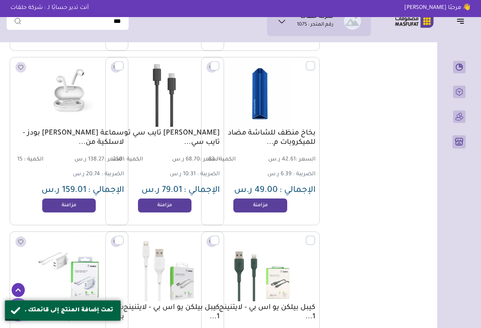
scroll to position [17864, 0]
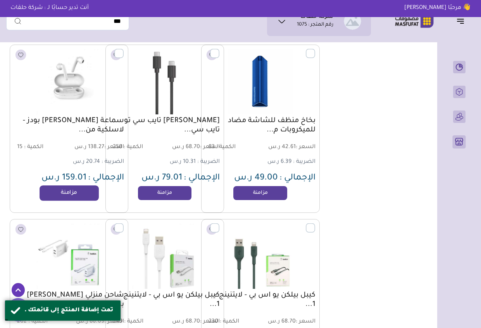
click at [78, 194] on link "مزامنة" at bounding box center [69, 193] width 59 height 16
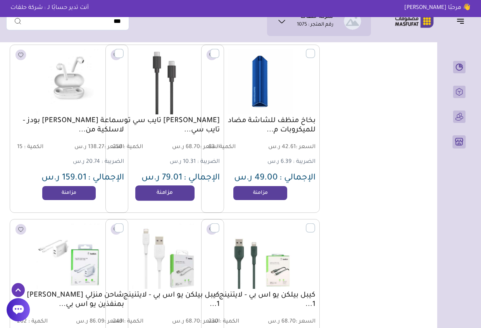
click at [177, 190] on link "مزامنة" at bounding box center [164, 193] width 59 height 16
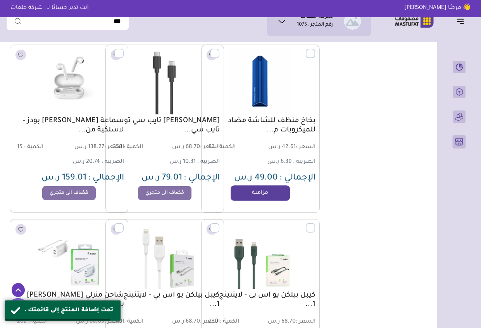
click at [272, 190] on link "مزامنة" at bounding box center [260, 193] width 59 height 16
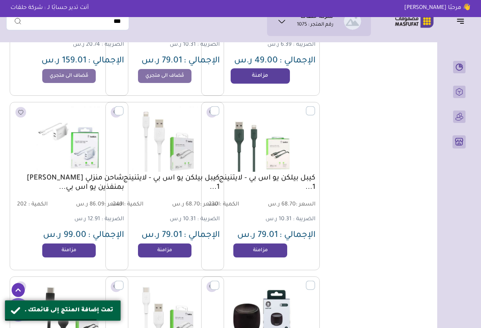
scroll to position [17988, 0]
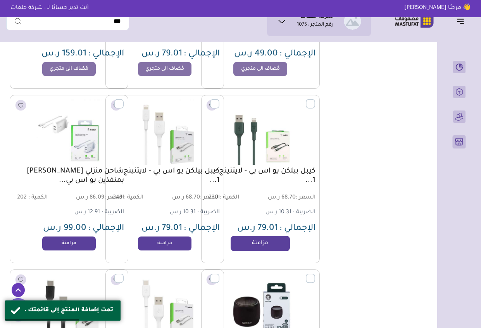
click at [266, 244] on link "مزامنة" at bounding box center [260, 244] width 59 height 16
click at [169, 236] on div "كيبل بيلكن يو اس بي - لايتنينج - 1... السعر : 68.70 ر.س الكمية : 249 الضريبة :" at bounding box center [164, 179] width 119 height 168
click at [169, 240] on link "مزامنة" at bounding box center [164, 244] width 59 height 16
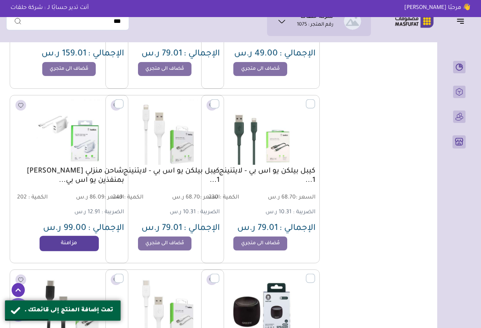
click at [66, 248] on link "مزامنة" at bounding box center [69, 244] width 59 height 16
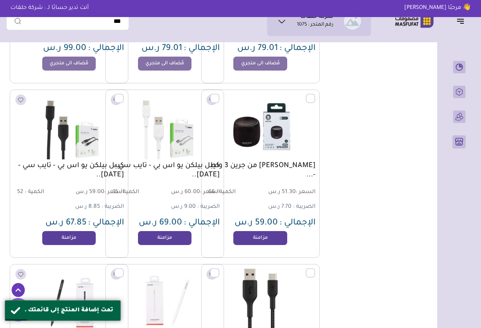
scroll to position [18174, 0]
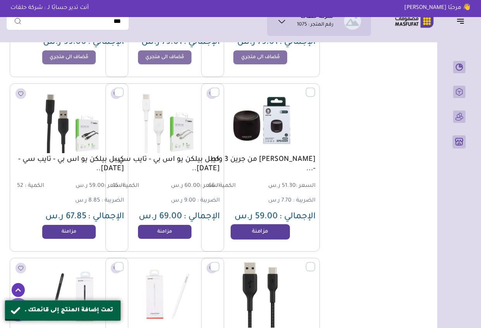
click at [267, 237] on link "مزامنة" at bounding box center [260, 232] width 59 height 16
click at [188, 232] on link "مزامنة" at bounding box center [164, 232] width 59 height 16
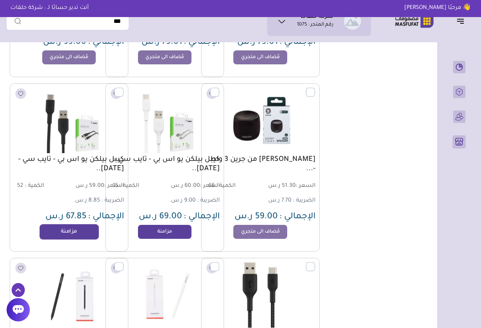
click at [66, 238] on link "مزامنة" at bounding box center [69, 232] width 59 height 16
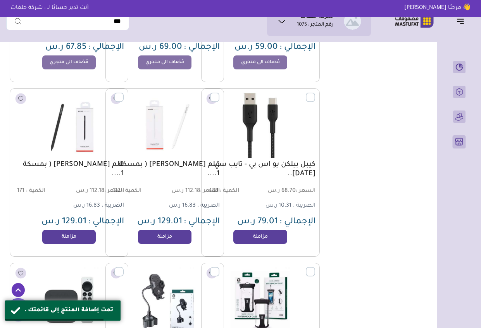
scroll to position [18345, 0]
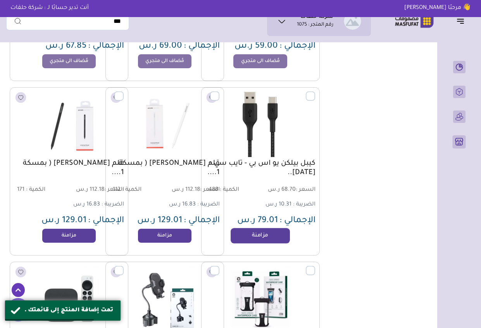
click at [266, 236] on link "مزامنة" at bounding box center [260, 236] width 59 height 16
click at [174, 236] on link "مزامنة" at bounding box center [164, 236] width 59 height 16
click at [82, 230] on link "مزامنة" at bounding box center [69, 236] width 59 height 16
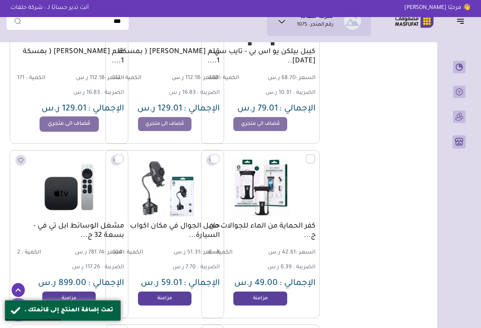
scroll to position [18515, 0]
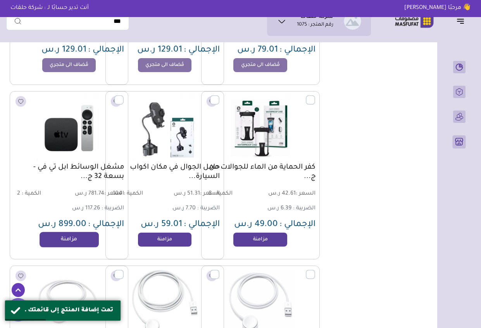
click at [78, 242] on link "مزامنة" at bounding box center [69, 240] width 59 height 16
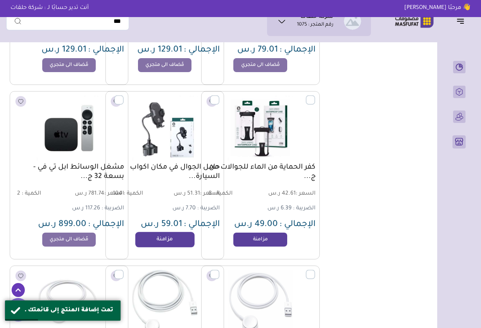
click at [162, 239] on link "مزامنة" at bounding box center [164, 240] width 59 height 16
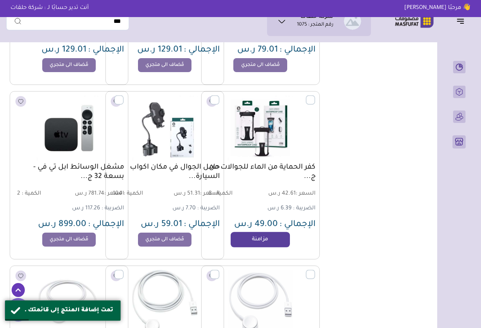
click at [271, 239] on link "مزامنة" at bounding box center [260, 240] width 59 height 16
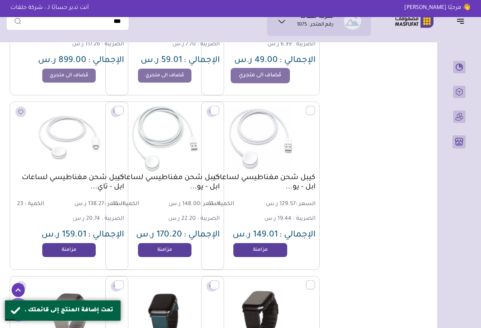
scroll to position [18686, 0]
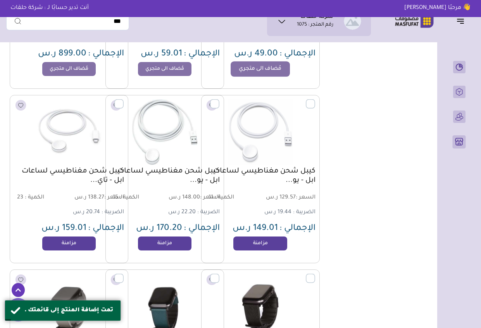
click at [271, 239] on link "مزامنة" at bounding box center [260, 243] width 54 height 14
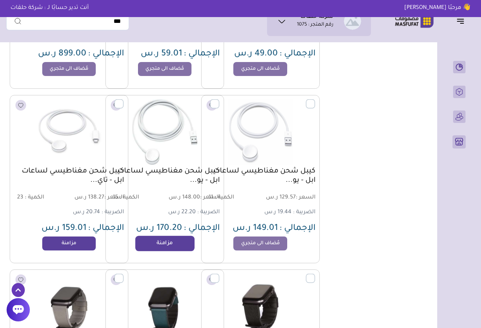
click at [169, 240] on link "مزامنة" at bounding box center [164, 244] width 59 height 16
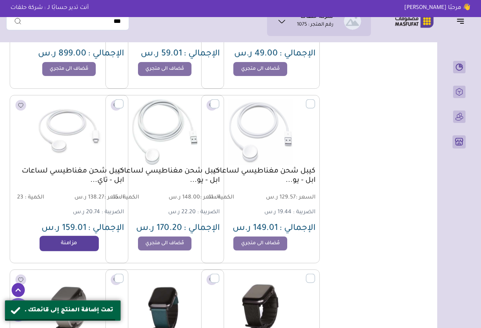
click at [68, 241] on link "مزامنة" at bounding box center [69, 244] width 59 height 16
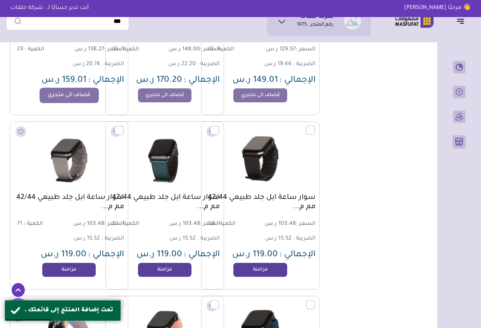
scroll to position [18841, 0]
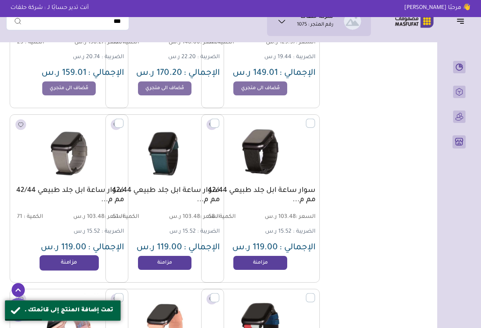
click at [75, 262] on link "مزامنة" at bounding box center [69, 263] width 59 height 16
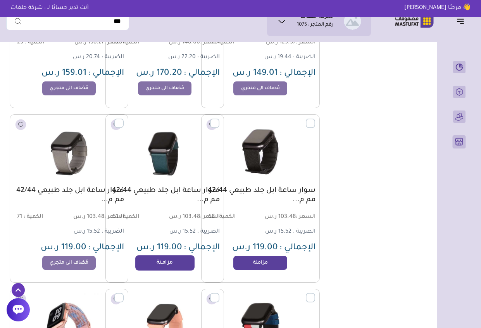
click at [161, 262] on link "مزامنة" at bounding box center [164, 263] width 59 height 16
click at [240, 265] on link "مزامنة" at bounding box center [260, 263] width 59 height 16
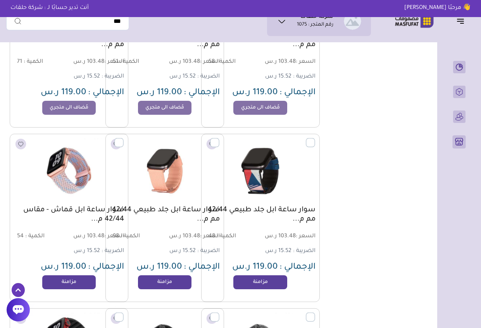
scroll to position [19011, 0]
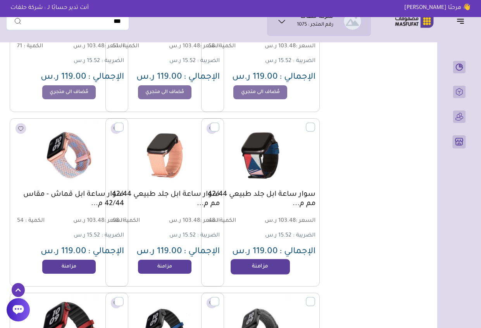
click at [252, 265] on link "مزامنة" at bounding box center [260, 267] width 59 height 16
click at [174, 265] on link "مزامنة" at bounding box center [164, 267] width 59 height 16
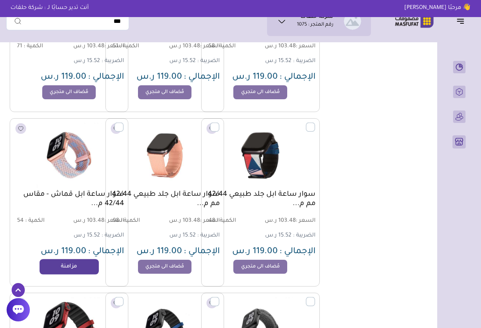
click at [74, 264] on link "مزامنة" at bounding box center [69, 267] width 59 height 16
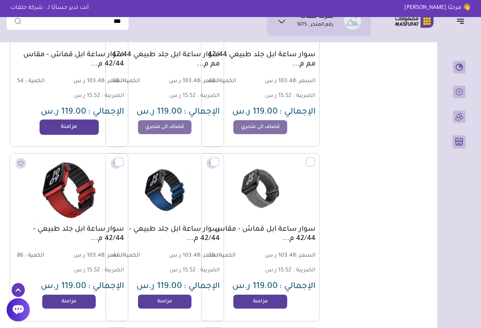
scroll to position [19166, 0]
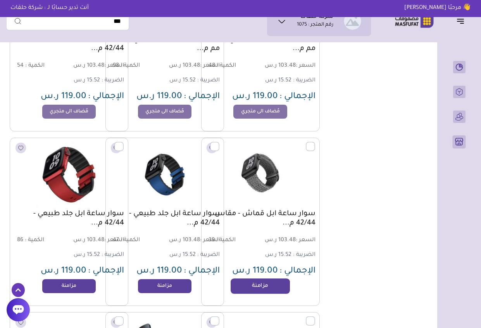
click at [264, 288] on link "مزامنة" at bounding box center [260, 286] width 59 height 16
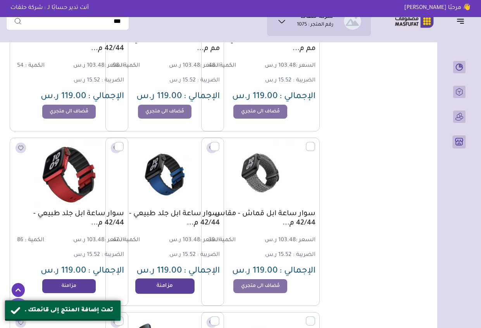
click at [166, 281] on link "مزامنة" at bounding box center [164, 286] width 59 height 16
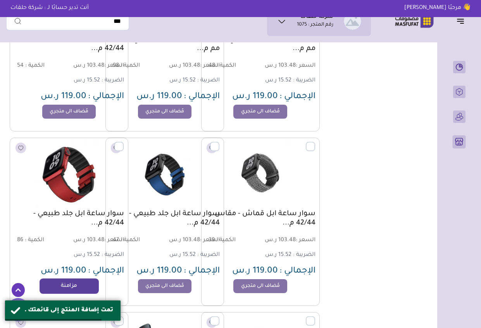
click at [82, 282] on link "مزامنة" at bounding box center [69, 286] width 59 height 16
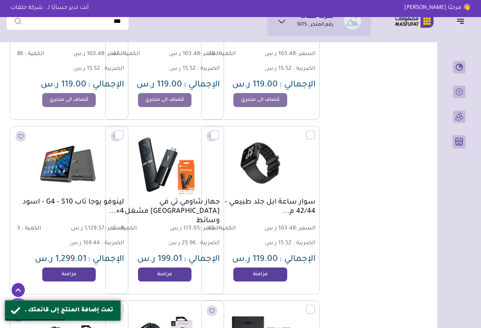
scroll to position [19368, 0]
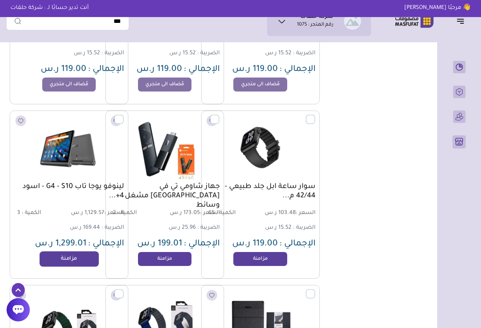
click at [76, 257] on link "مزامنة" at bounding box center [69, 259] width 59 height 16
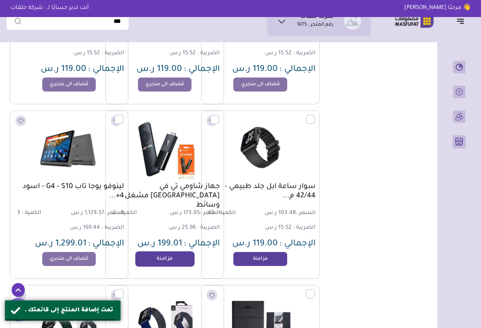
click at [172, 257] on link "مزامنة" at bounding box center [164, 259] width 59 height 16
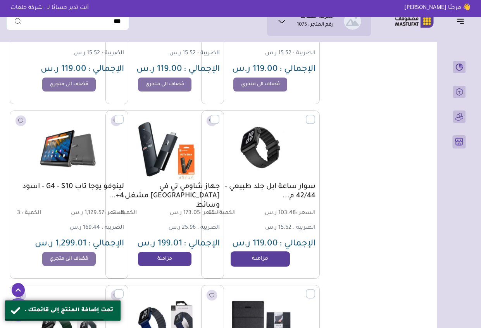
click at [272, 263] on link "مزامنة" at bounding box center [260, 259] width 59 height 16
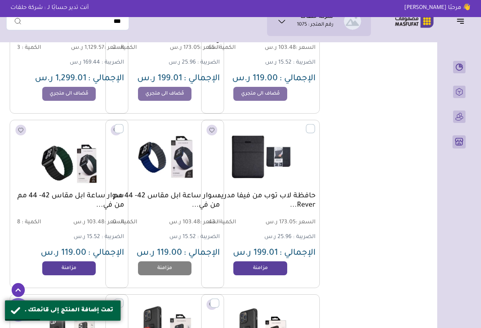
scroll to position [19538, 0]
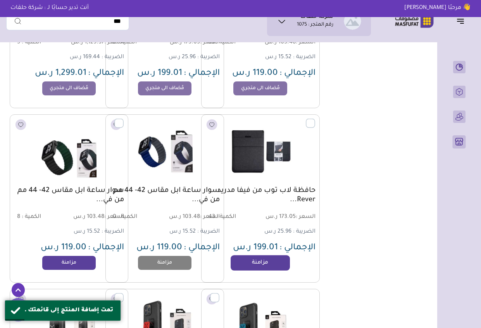
click at [244, 266] on link "مزامنة" at bounding box center [260, 263] width 59 height 16
click at [69, 263] on link "مزامنة" at bounding box center [69, 263] width 59 height 16
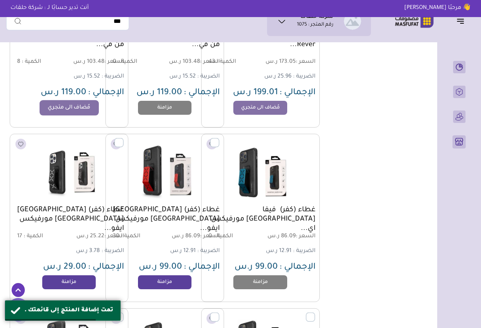
scroll to position [19709, 0]
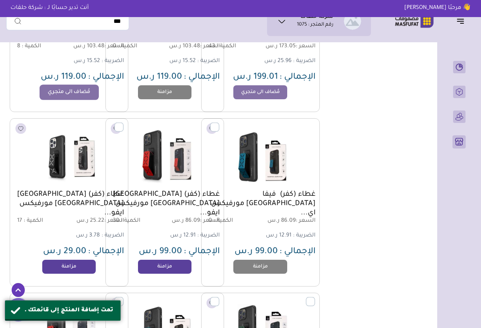
click at [69, 263] on link "مزامنة" at bounding box center [69, 267] width 54 height 14
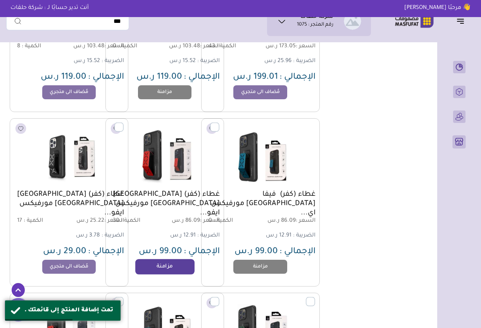
click at [172, 267] on link "مزامنة" at bounding box center [164, 267] width 59 height 16
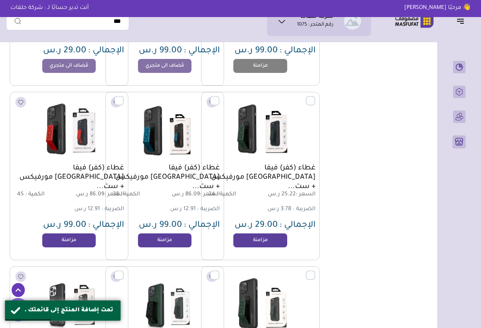
scroll to position [19911, 0]
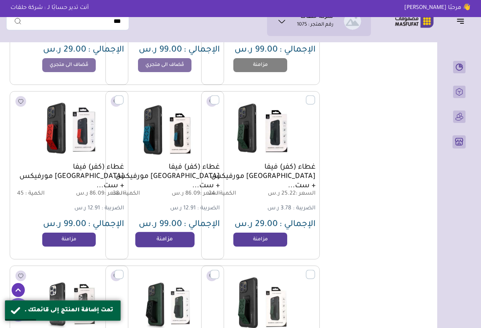
click at [152, 236] on link "مزامنة" at bounding box center [164, 240] width 59 height 16
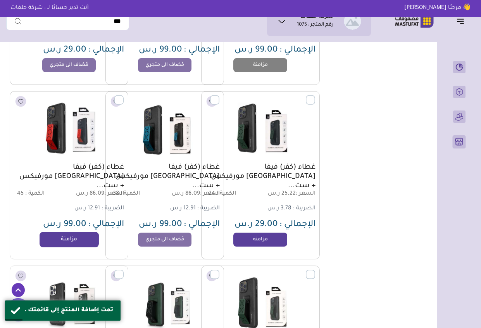
click at [59, 244] on link "مزامنة" at bounding box center [69, 240] width 59 height 16
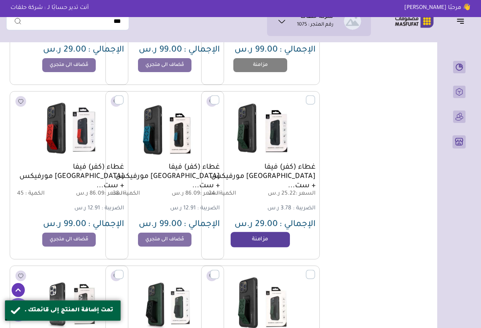
click at [272, 238] on link "مزامنة" at bounding box center [260, 240] width 59 height 16
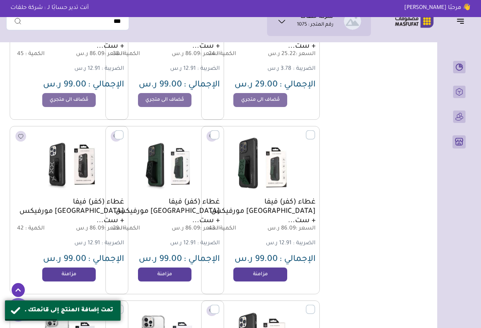
scroll to position [20066, 0]
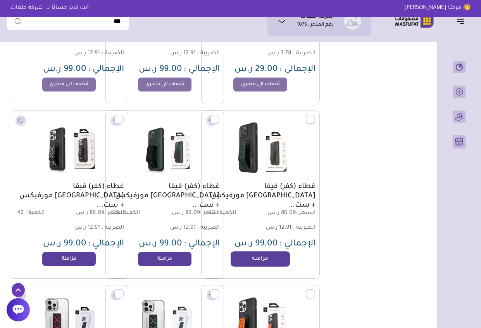
click at [265, 259] on link "مزامنة" at bounding box center [260, 259] width 59 height 16
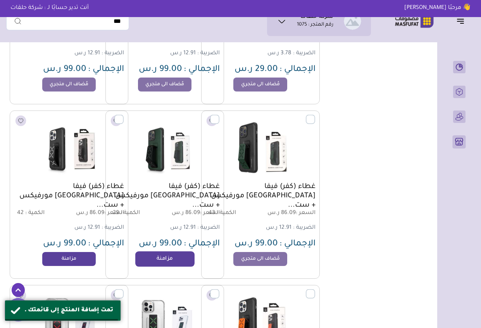
click at [157, 258] on link "مزامنة" at bounding box center [164, 259] width 59 height 16
click at [64, 257] on link "مزامنة" at bounding box center [69, 259] width 59 height 16
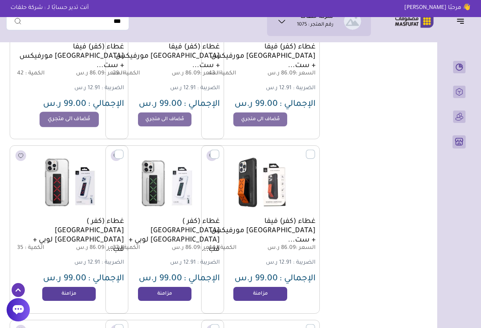
scroll to position [20221, 0]
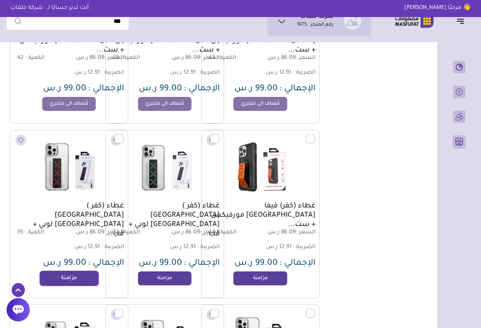
click at [79, 280] on link "مزامنة" at bounding box center [69, 279] width 59 height 16
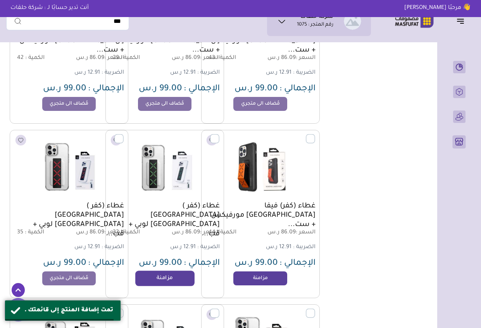
click at [167, 274] on link "مزامنة" at bounding box center [164, 279] width 59 height 16
click at [273, 284] on link "مزامنة" at bounding box center [260, 279] width 59 height 16
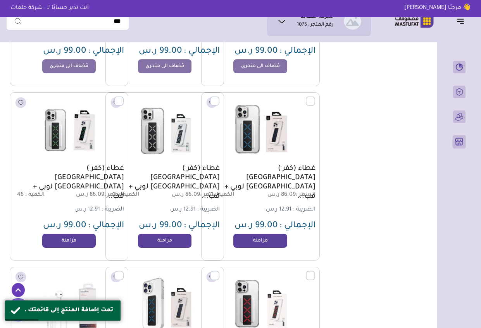
scroll to position [20438, 0]
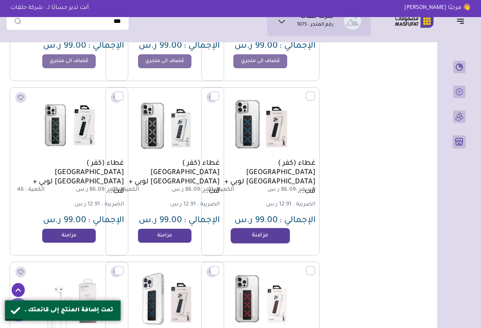
click at [270, 236] on link "مزامنة" at bounding box center [260, 236] width 59 height 16
click at [171, 236] on link "مزامنة" at bounding box center [164, 236] width 59 height 16
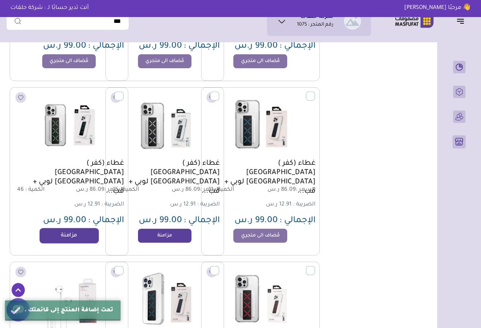
click at [72, 237] on link "مزامنة" at bounding box center [69, 236] width 59 height 16
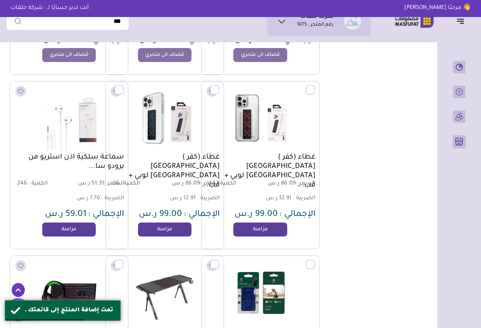
scroll to position [20624, 0]
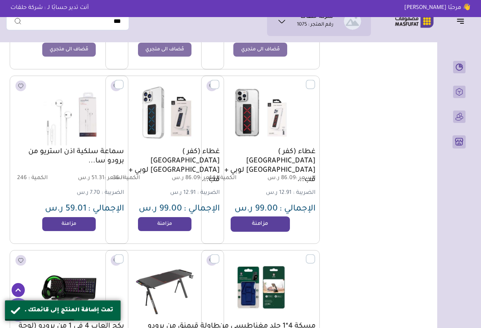
click at [262, 225] on link "مزامنة" at bounding box center [260, 224] width 59 height 16
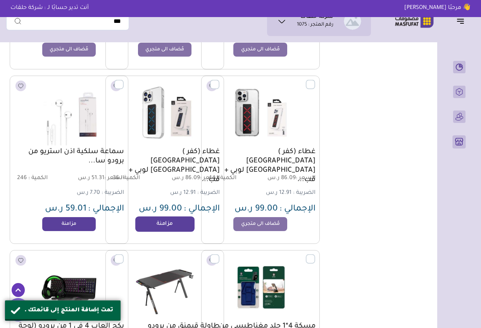
click at [167, 219] on link "مزامنة" at bounding box center [164, 224] width 59 height 16
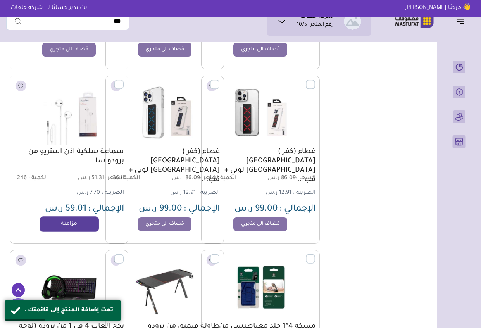
click at [76, 217] on link "مزامنة" at bounding box center [69, 224] width 59 height 16
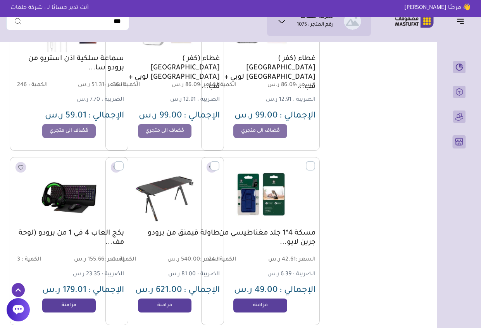
scroll to position [20732, 0]
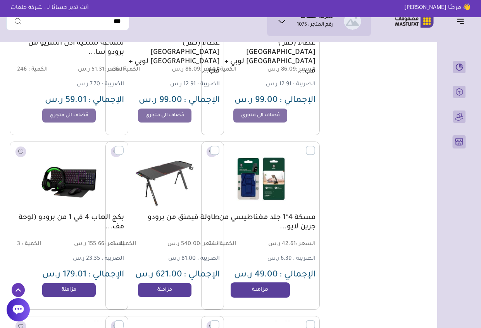
click at [274, 295] on link "مزامنة" at bounding box center [260, 290] width 59 height 16
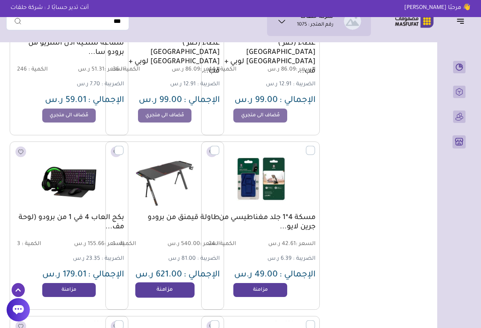
click at [153, 286] on link "مزامنة" at bounding box center [164, 290] width 59 height 16
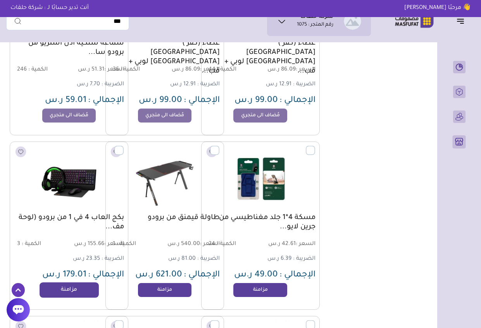
click at [66, 290] on link "مزامنة" at bounding box center [69, 290] width 59 height 16
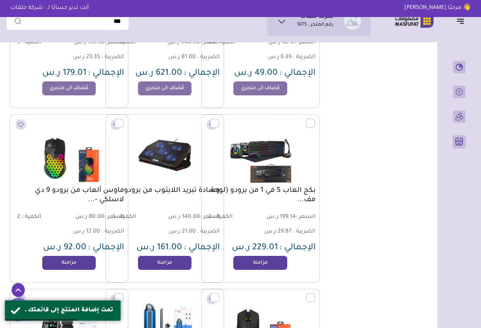
scroll to position [20949, 0]
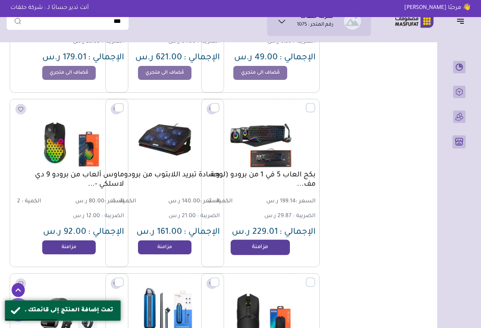
click at [264, 245] on link "مزامنة" at bounding box center [260, 248] width 59 height 16
click at [167, 253] on link "مزامنة" at bounding box center [164, 248] width 59 height 16
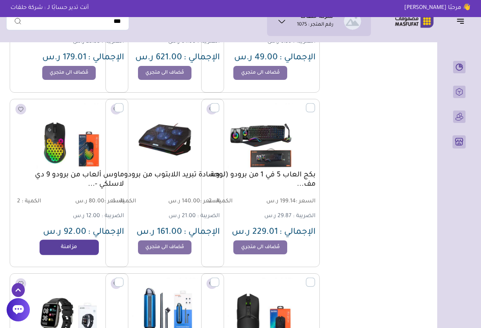
click at [83, 246] on link "مزامنة" at bounding box center [69, 248] width 59 height 16
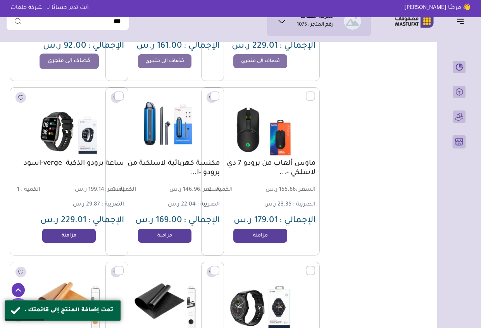
scroll to position [21151, 0]
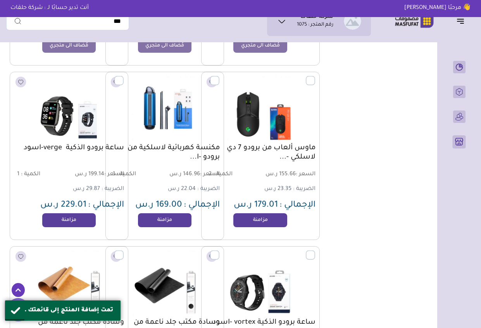
click at [64, 231] on div "ساعة برودو الذكية verge-اسود السعر : 199.14 ر.س الكمية : 1" at bounding box center [69, 156] width 119 height 168
click at [62, 228] on div "ساعة برودو الذكية verge-اسود السعر : 199.14 ر.س الكمية : 1" at bounding box center [69, 156] width 119 height 168
click at [62, 221] on link "مزامنة" at bounding box center [69, 220] width 59 height 16
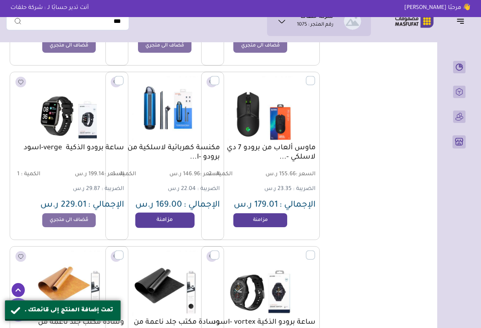
click at [166, 218] on link "مزامنة" at bounding box center [164, 220] width 59 height 16
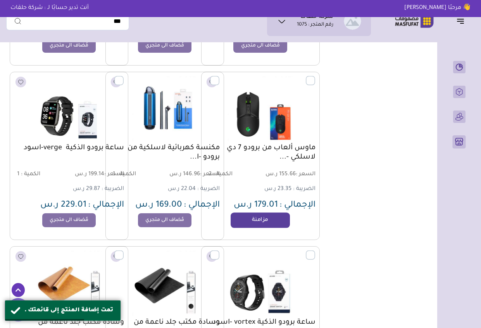
click at [279, 215] on link "مزامنة" at bounding box center [260, 220] width 59 height 16
